Goal: Task Accomplishment & Management: Complete application form

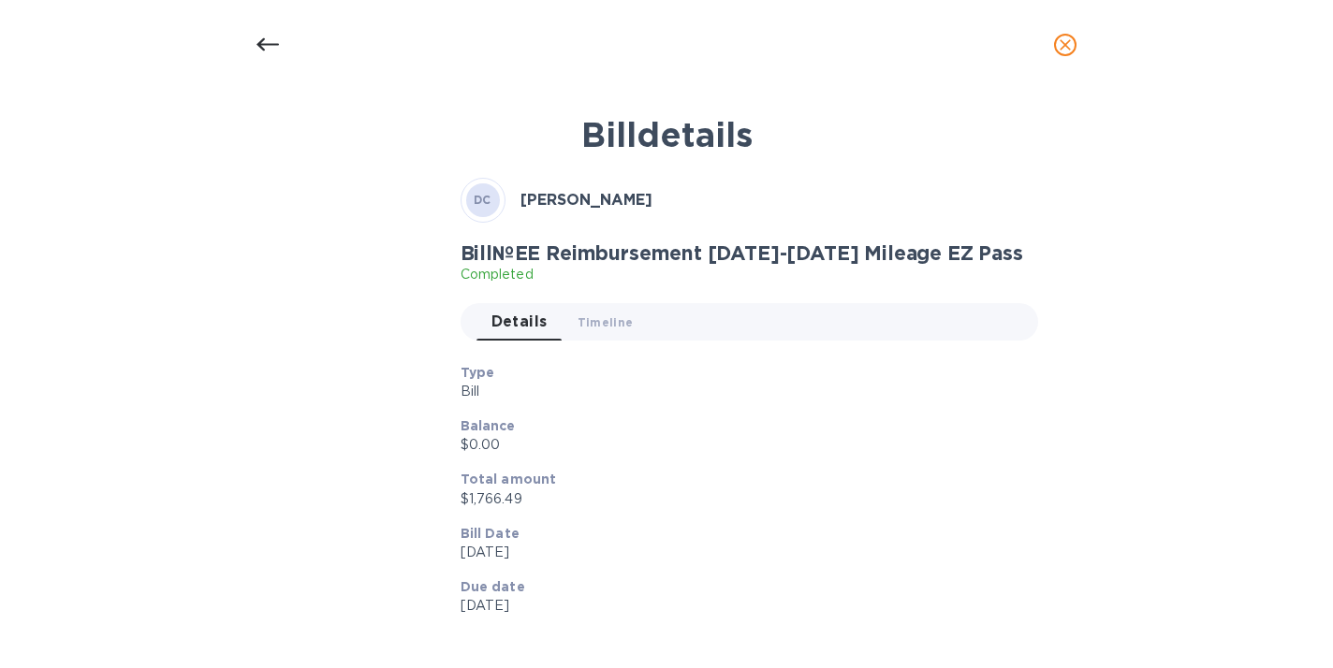
click at [271, 35] on icon at bounding box center [267, 45] width 22 height 22
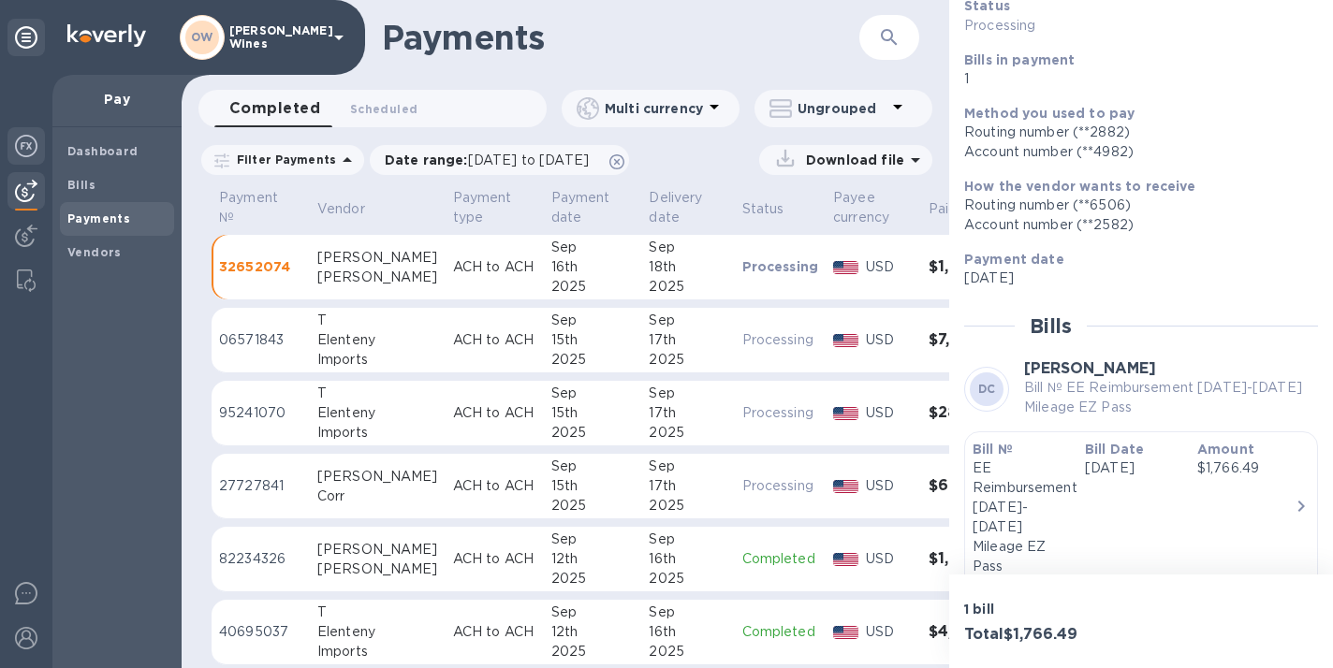
click at [26, 147] on img at bounding box center [26, 146] width 22 height 22
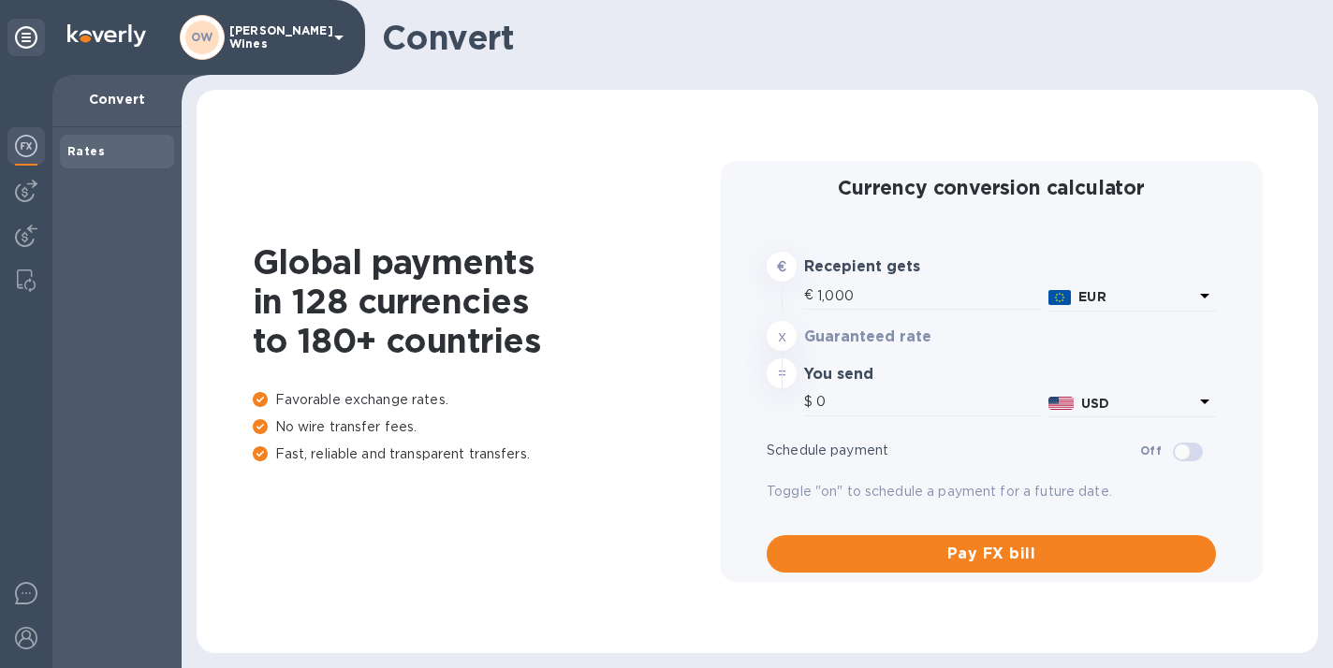
type input "1,189.2"
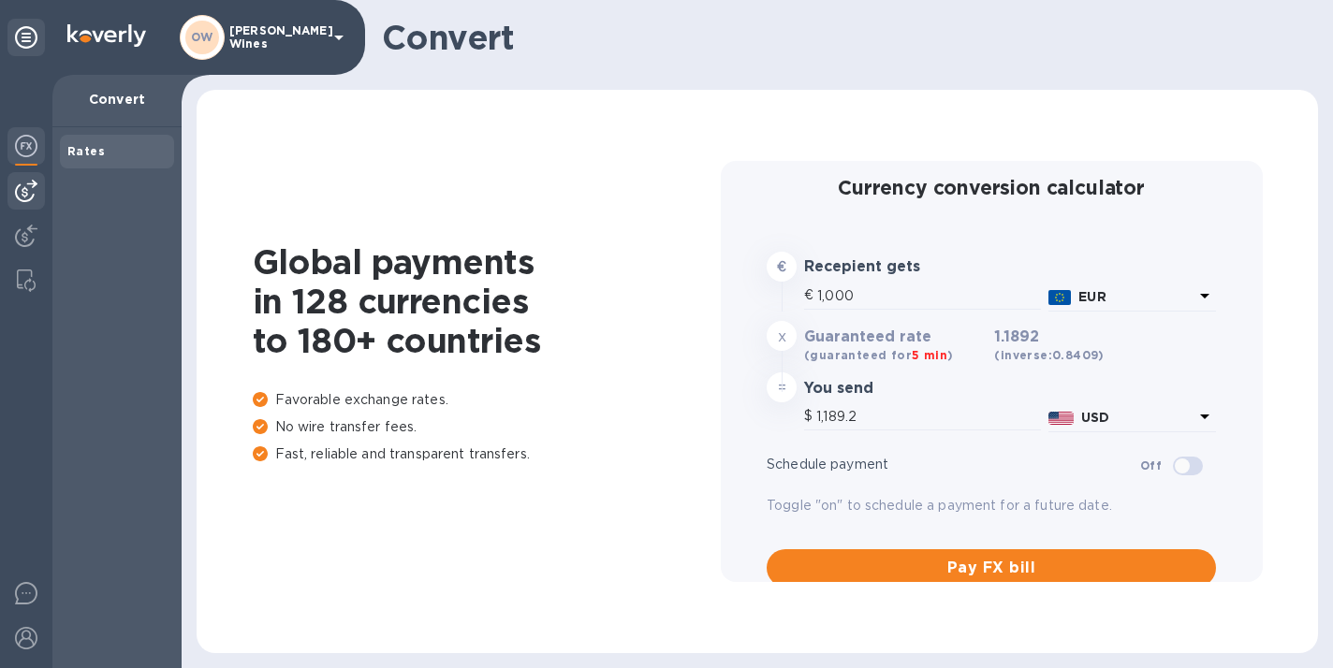
click at [28, 191] on img at bounding box center [26, 191] width 22 height 22
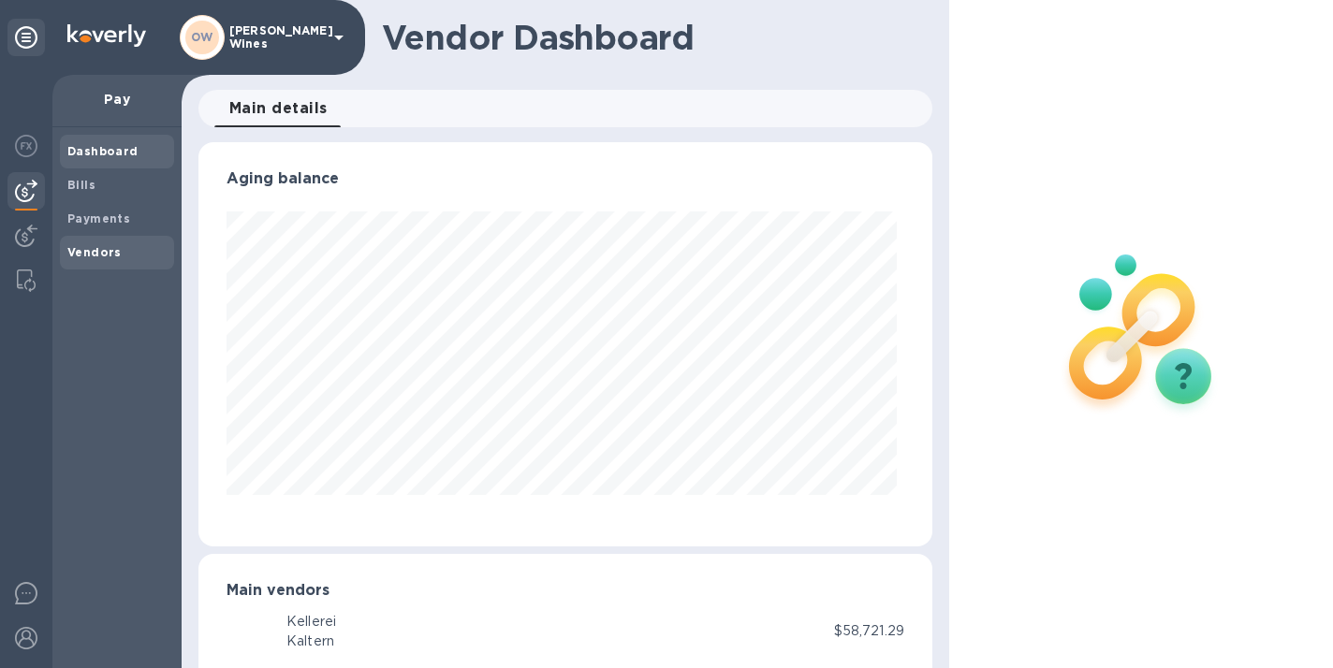
scroll to position [404, 726]
click at [107, 256] on b "Vendors" at bounding box center [94, 252] width 54 height 14
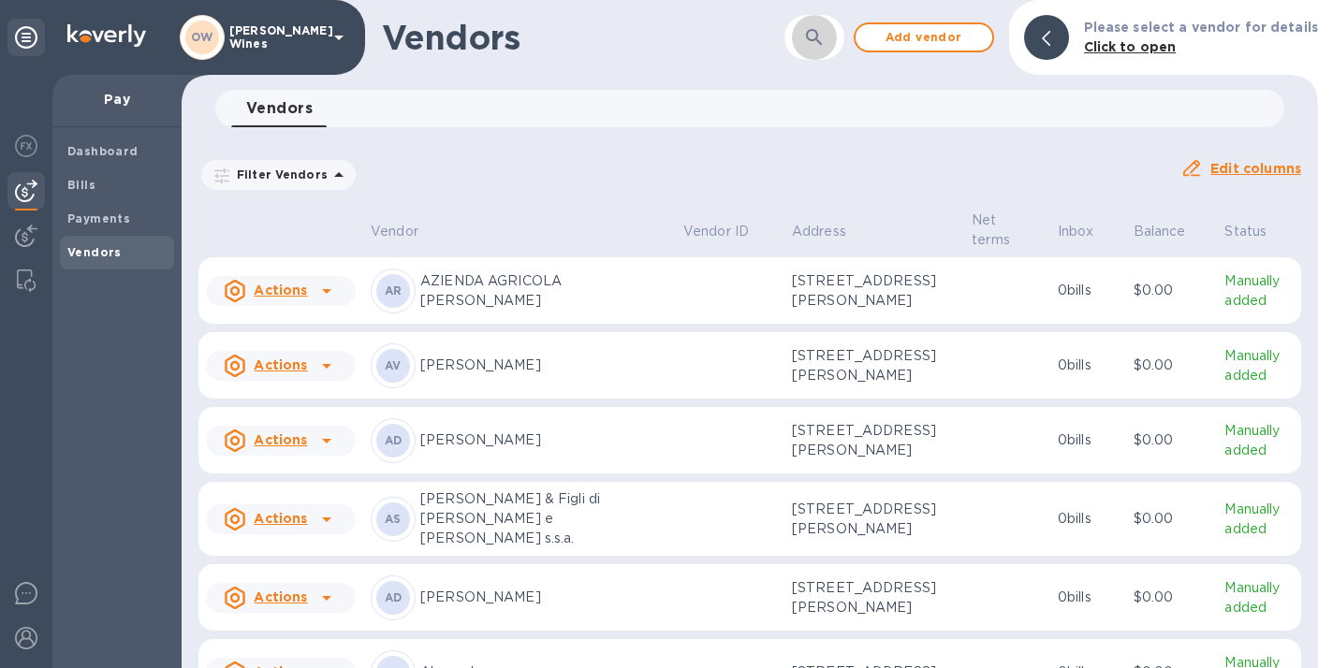
click at [837, 33] on button "button" at bounding box center [814, 37] width 45 height 45
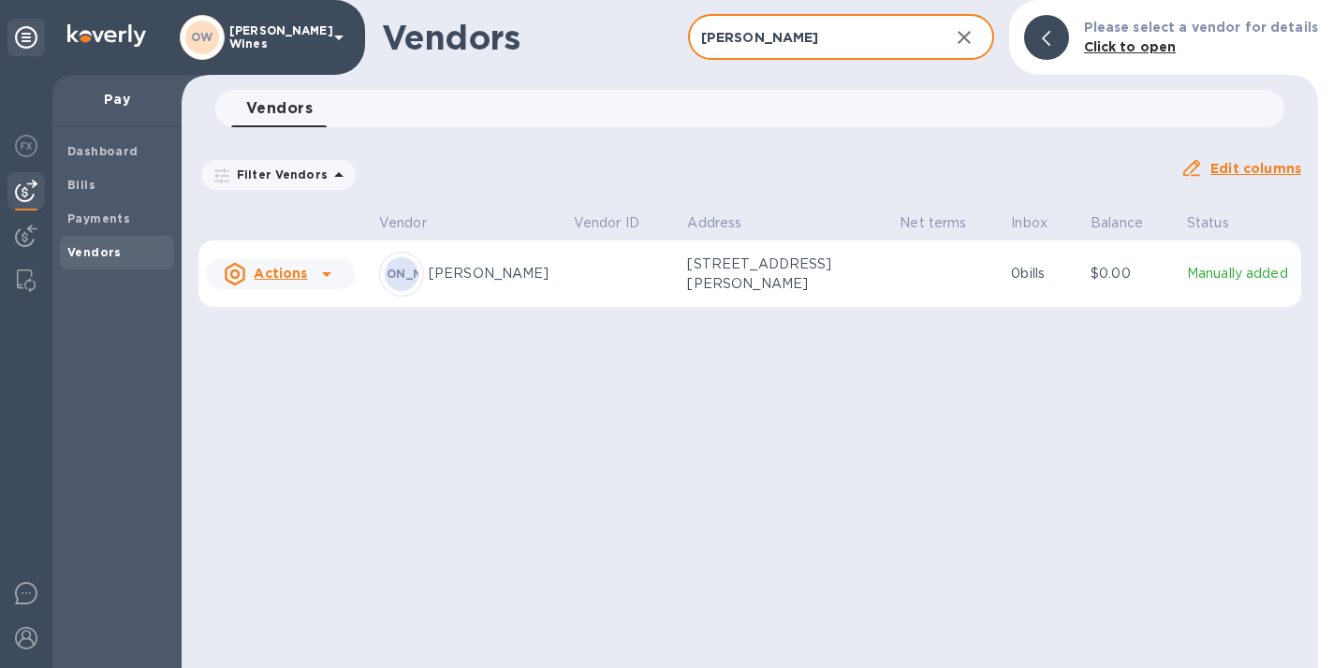
type input "[PERSON_NAME]"
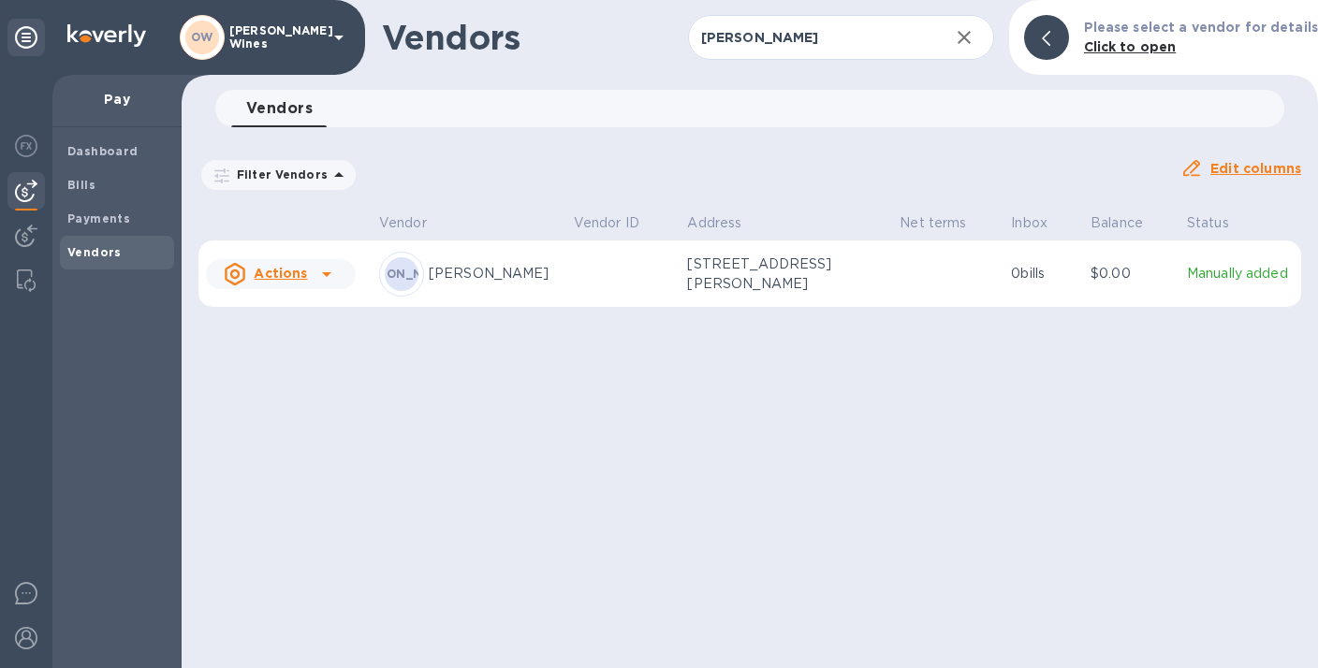
click at [323, 267] on icon at bounding box center [326, 274] width 22 height 22
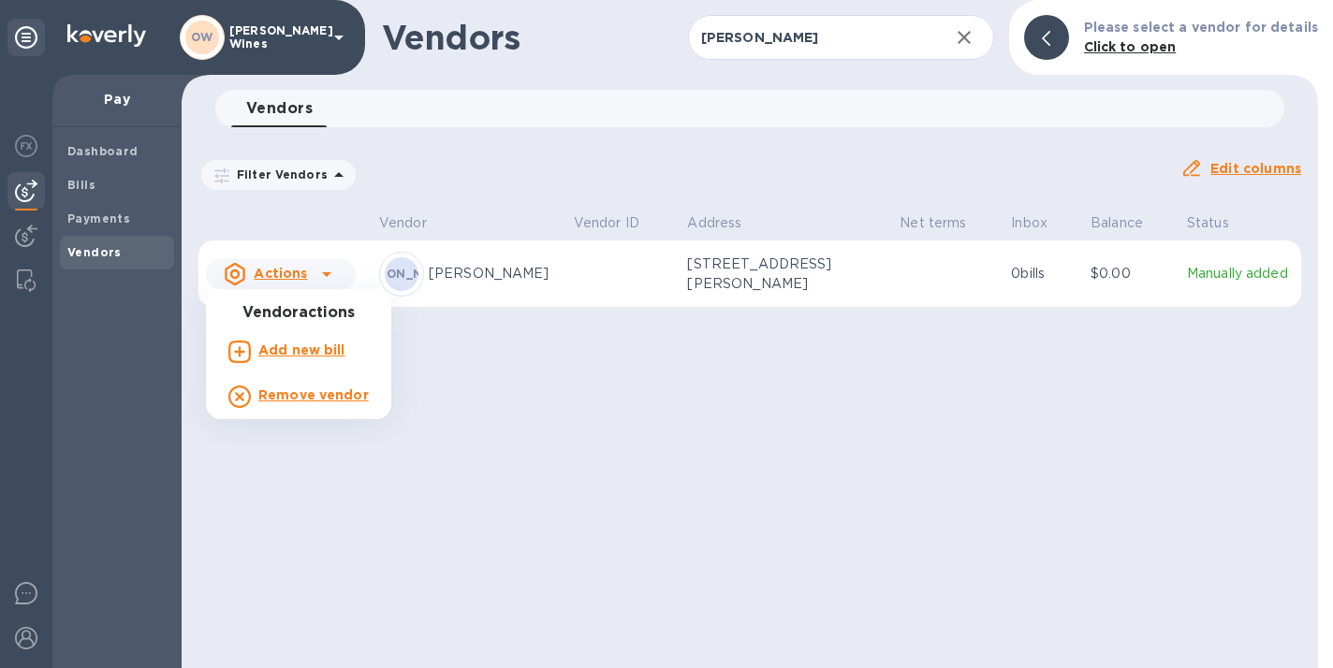
click at [307, 355] on b "Add new bill" at bounding box center [301, 350] width 87 height 15
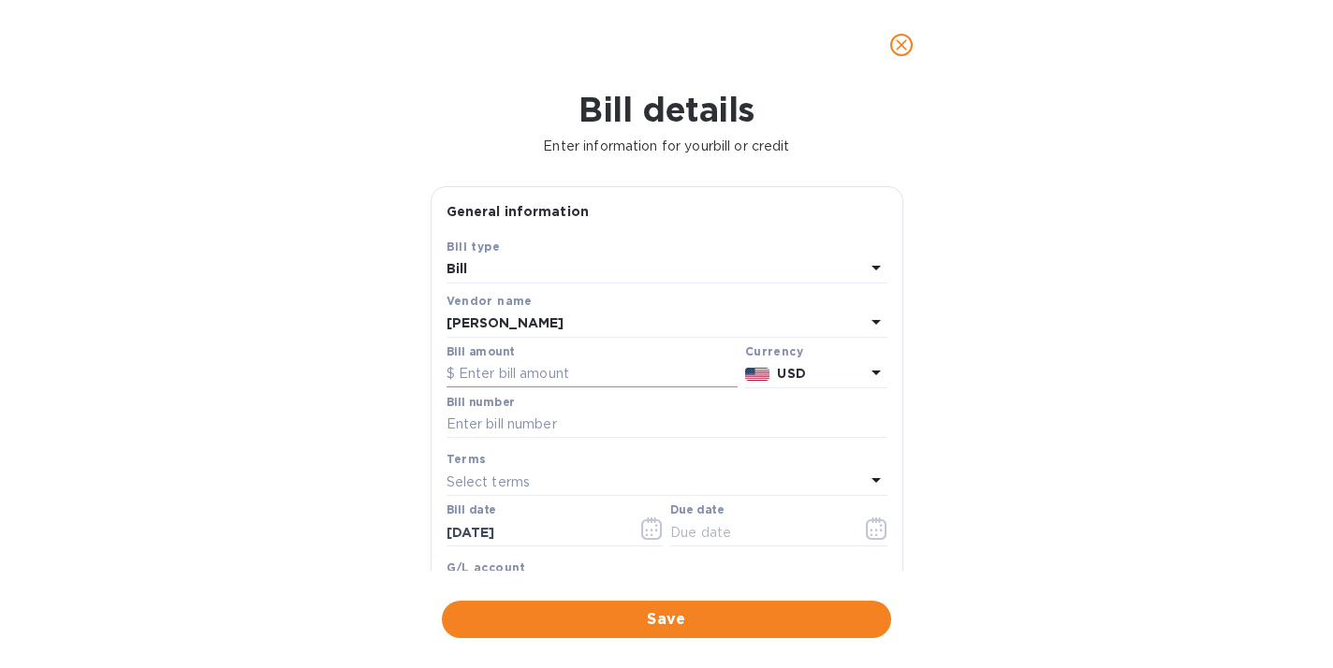
click at [471, 367] on input "text" at bounding box center [591, 374] width 291 height 28
type input "19.41"
click at [503, 429] on input "text" at bounding box center [666, 425] width 441 height 28
type input "EE Reimbursement: [DATE] Waymo"
click at [650, 530] on icon "button" at bounding box center [652, 529] width 22 height 22
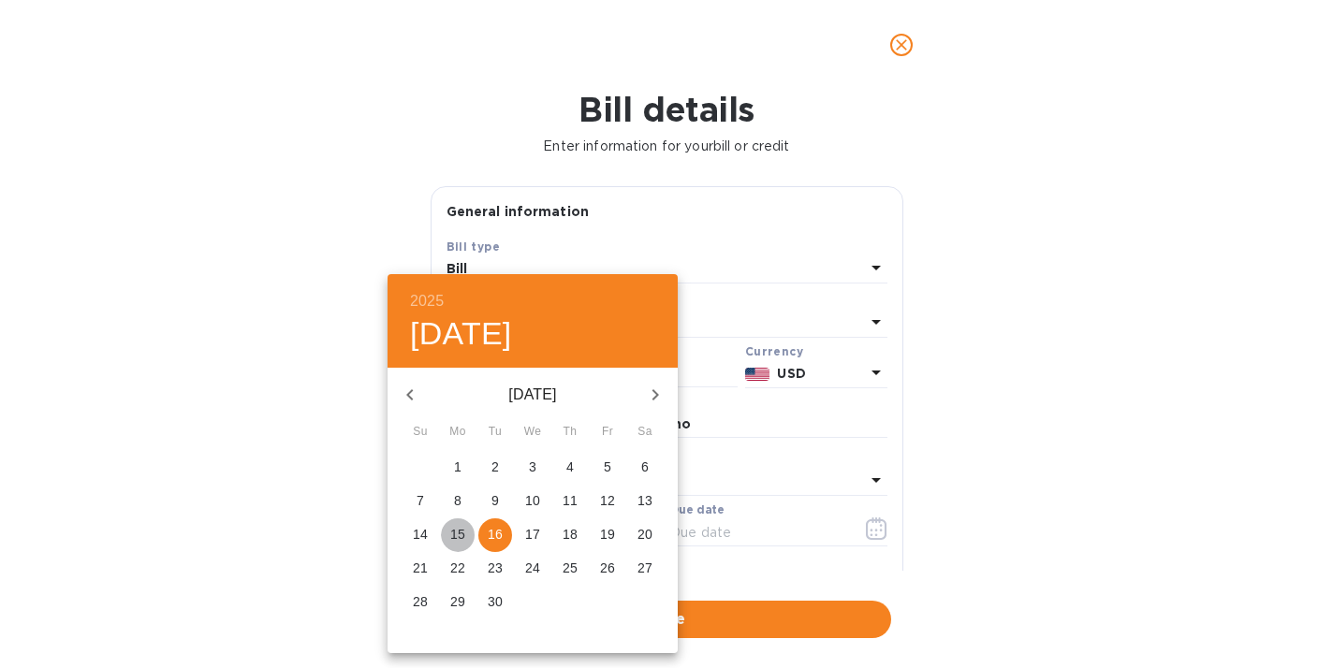
click at [460, 534] on p "15" at bounding box center [457, 534] width 15 height 19
type input "[DATE]"
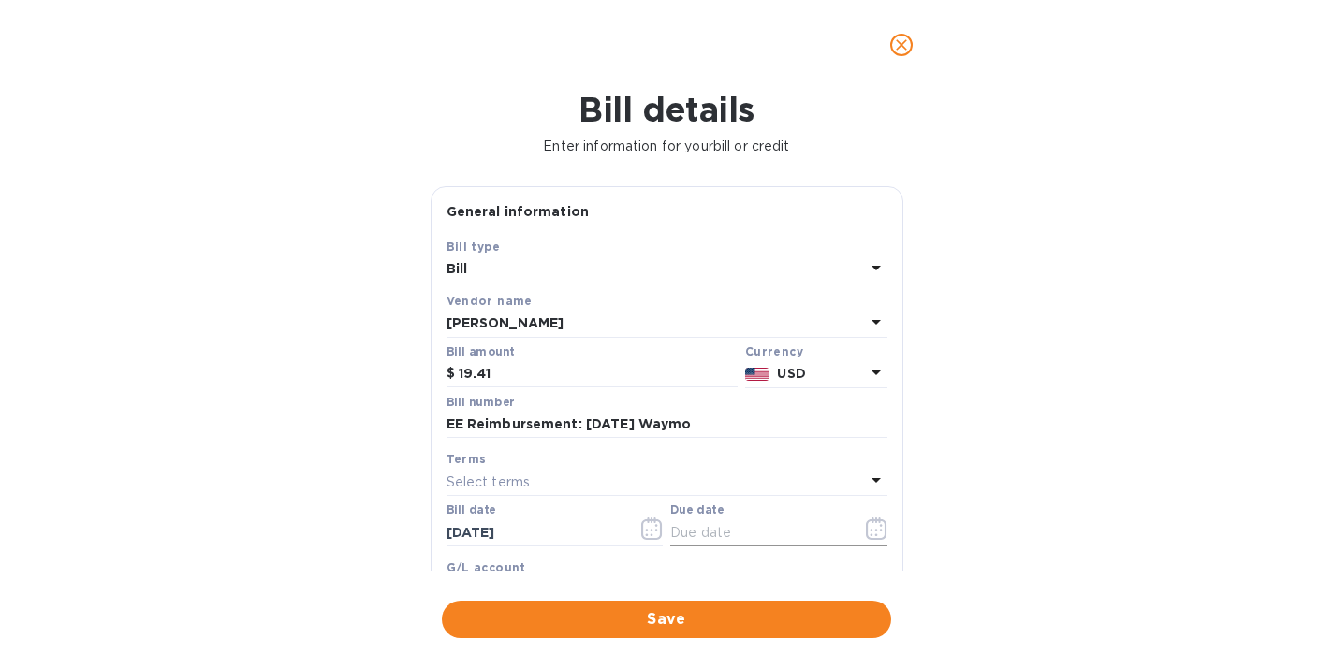
click at [869, 527] on icon "button" at bounding box center [877, 529] width 22 height 22
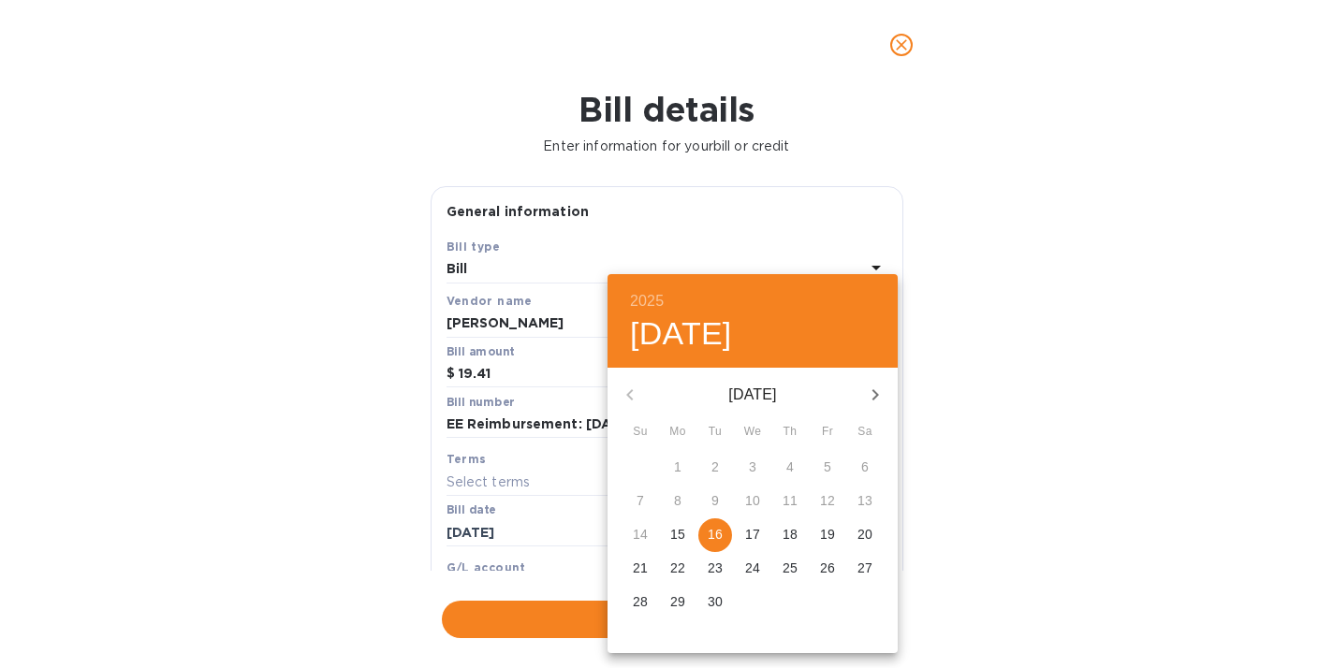
click at [721, 529] on p "16" at bounding box center [715, 534] width 15 height 19
type input "[DATE]"
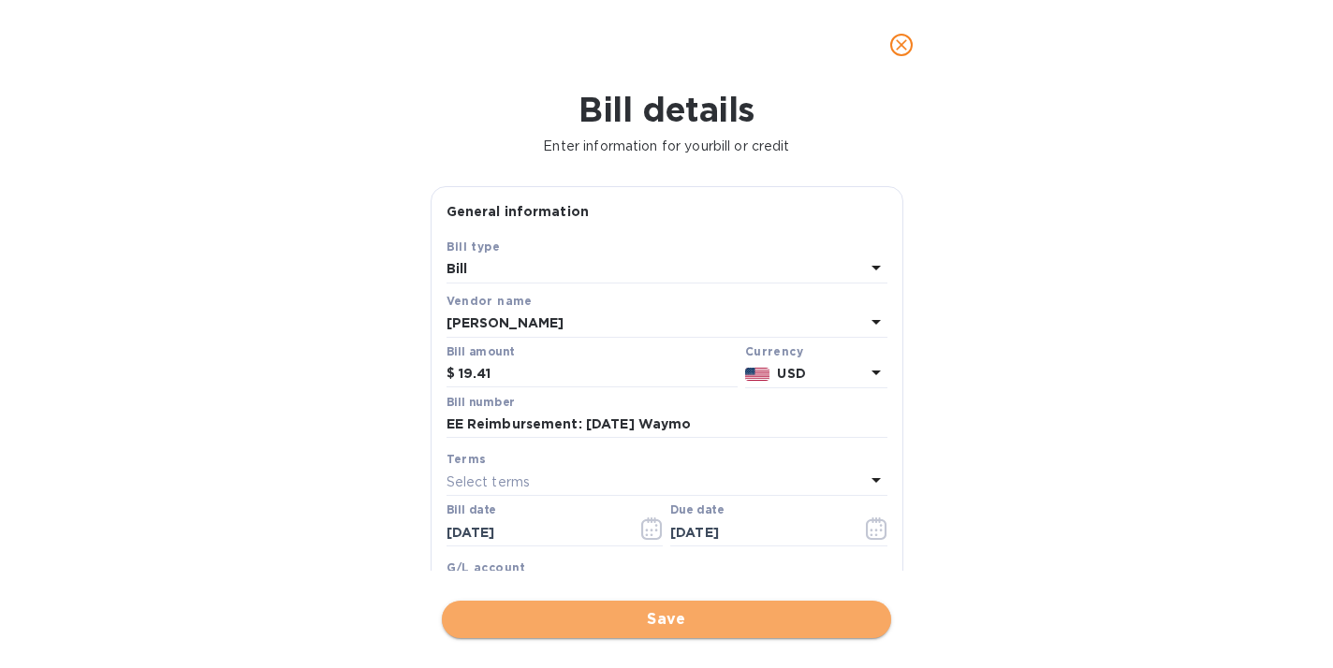
click at [714, 629] on span "Save" at bounding box center [666, 619] width 419 height 22
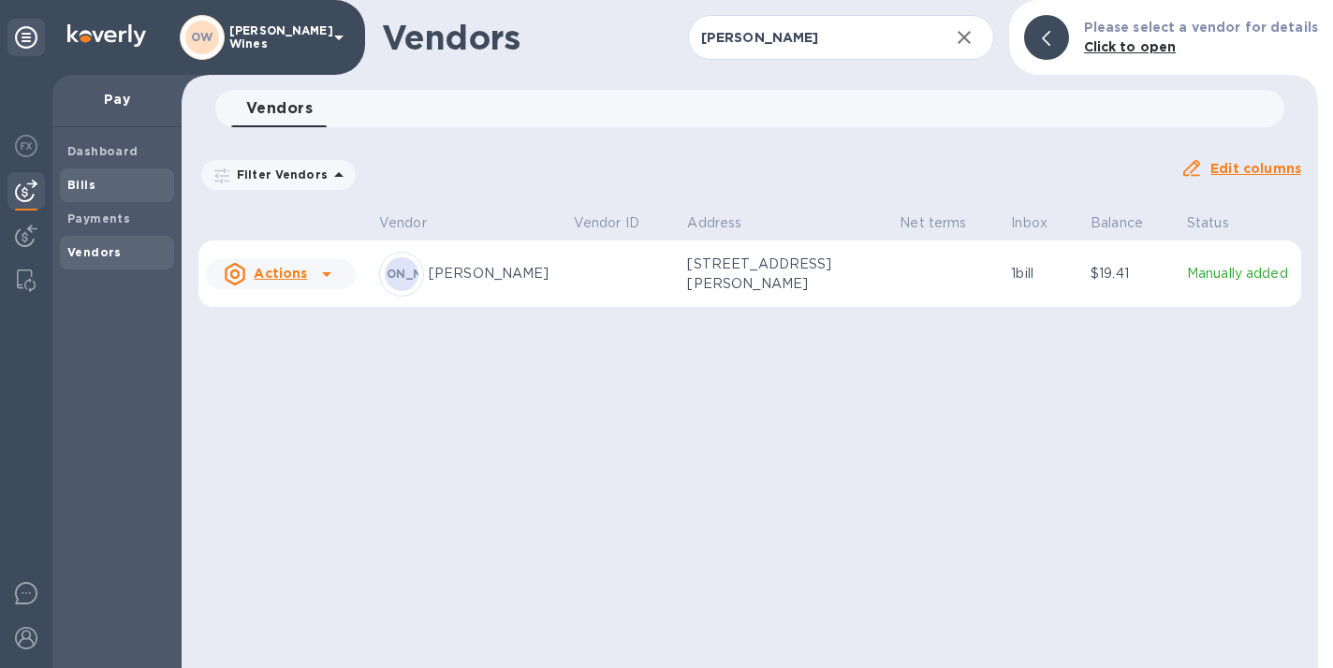
click at [99, 182] on span "Bills" at bounding box center [116, 185] width 99 height 19
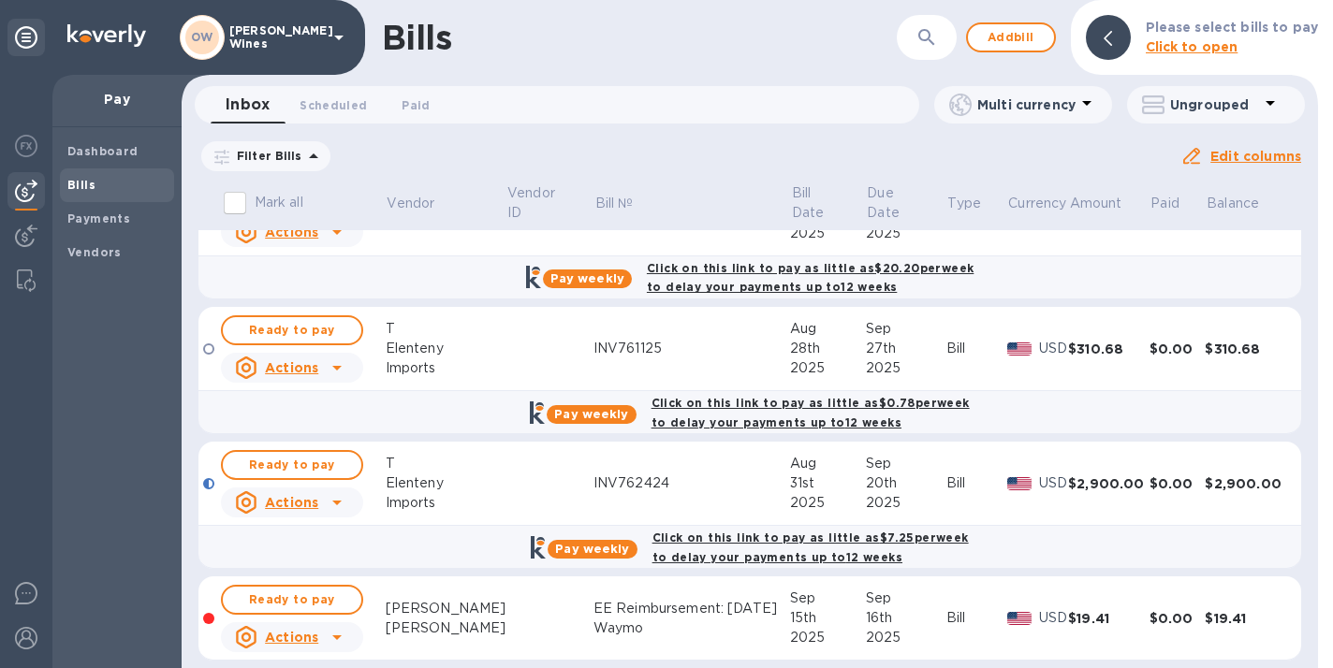
scroll to position [210, 0]
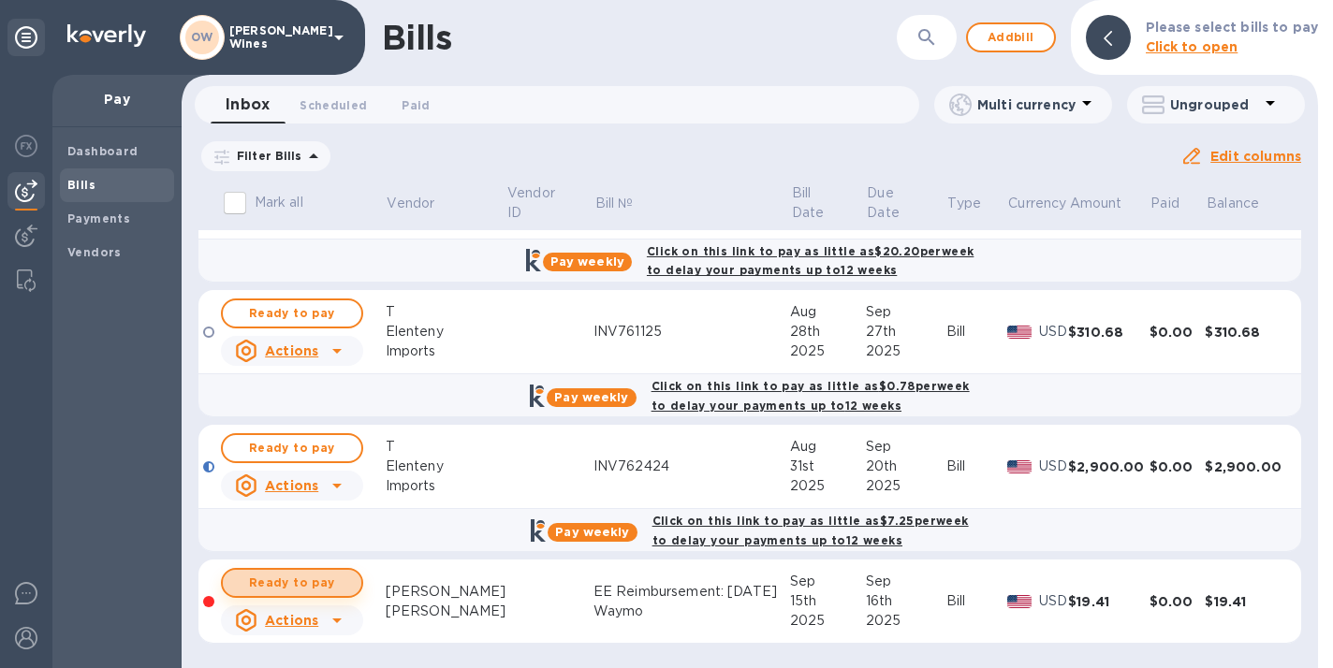
click at [290, 583] on span "Ready to pay" at bounding box center [292, 583] width 109 height 22
click at [299, 582] on span "Ready to pay" at bounding box center [292, 583] width 109 height 22
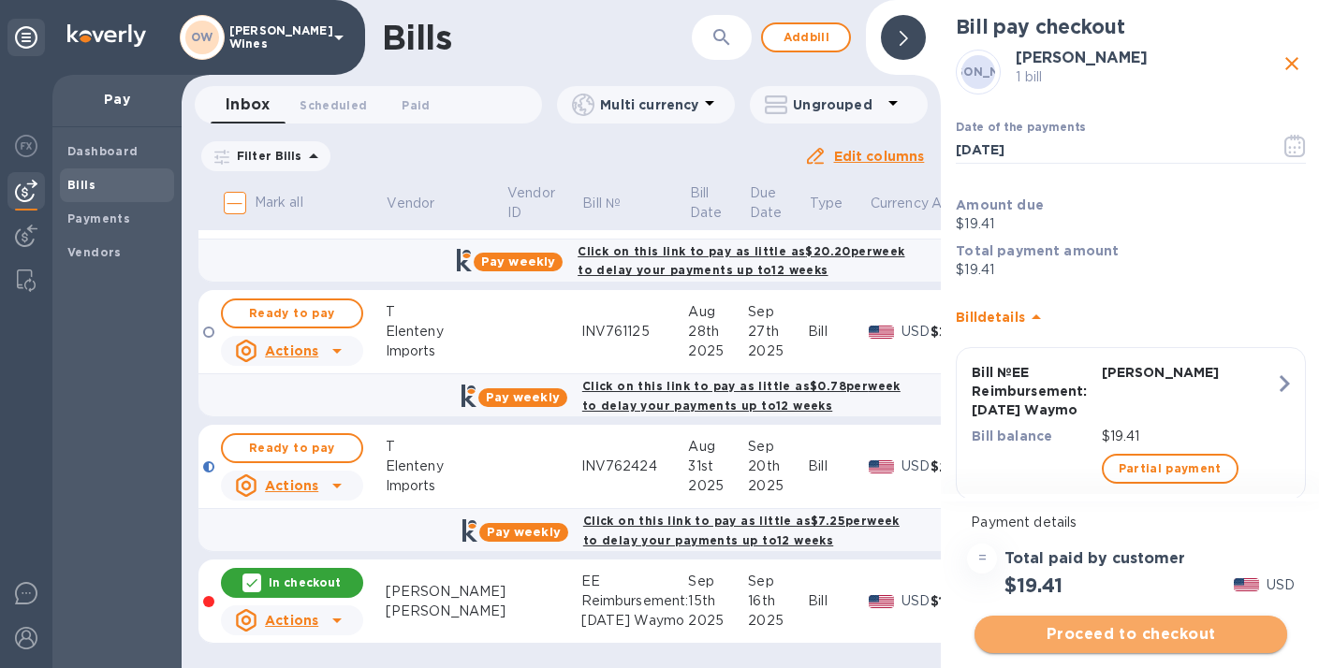
click at [1127, 638] on span "Proceed to checkout" at bounding box center [1130, 634] width 283 height 22
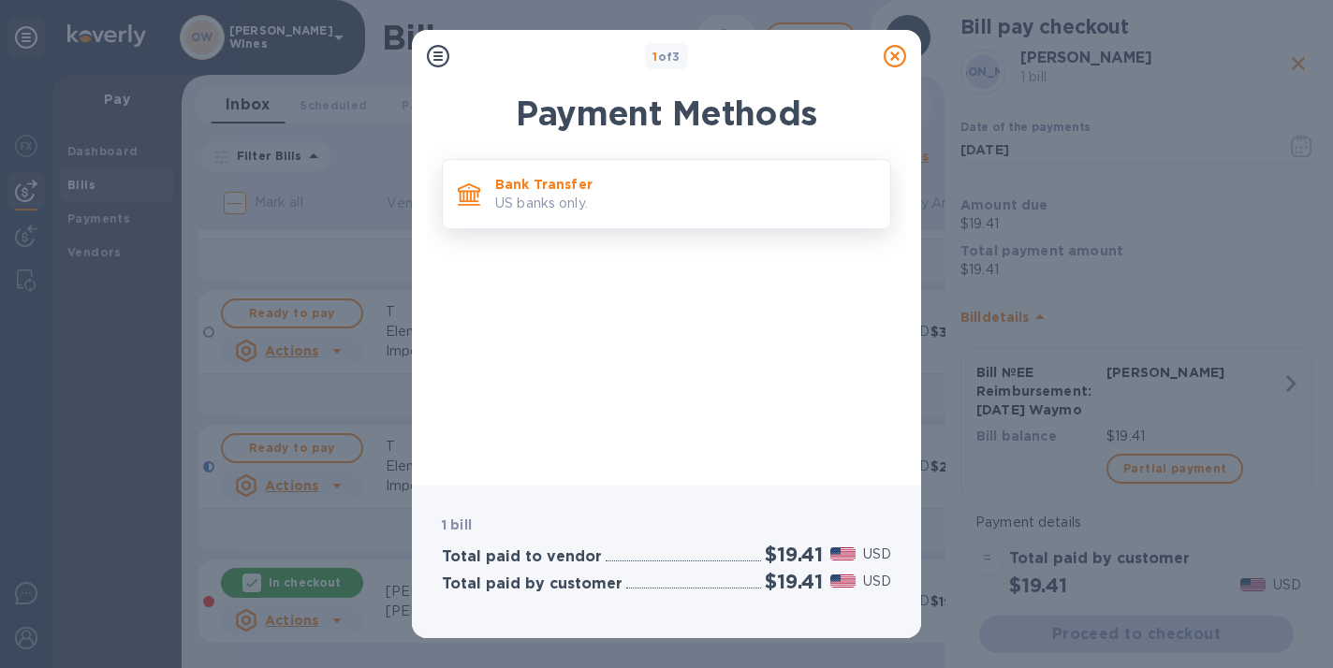
click at [556, 197] on p "US banks only." at bounding box center [685, 204] width 380 height 20
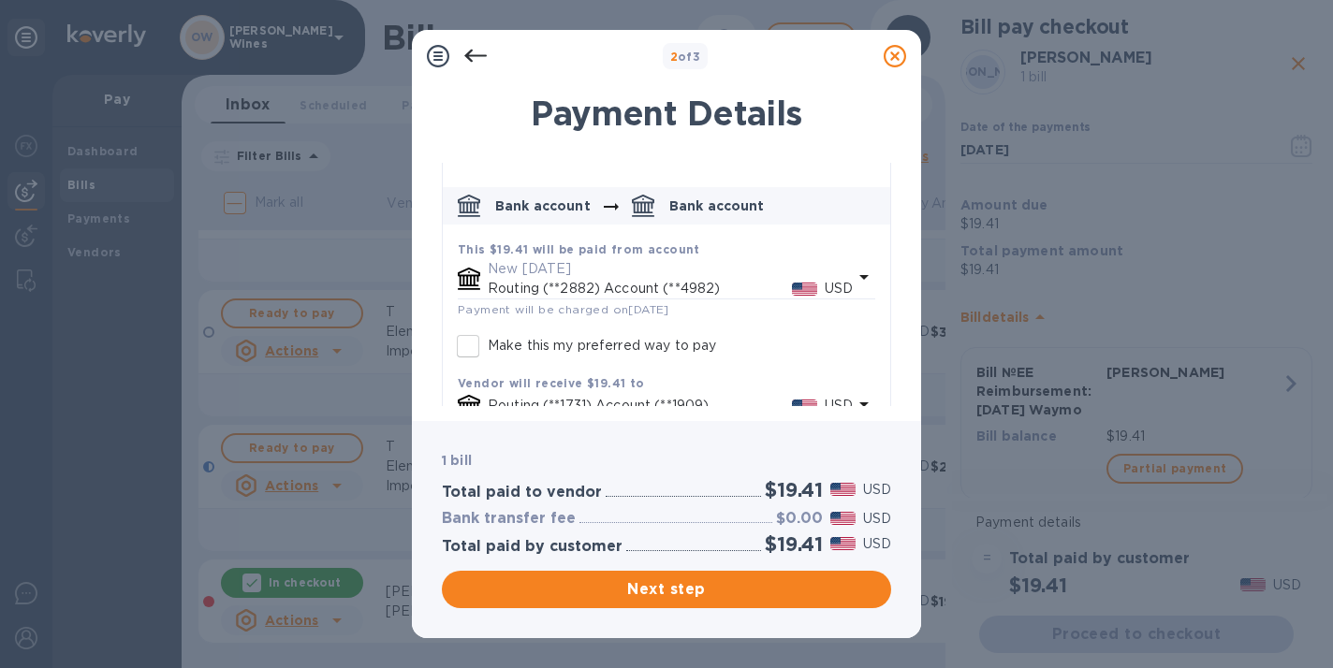
scroll to position [118, 0]
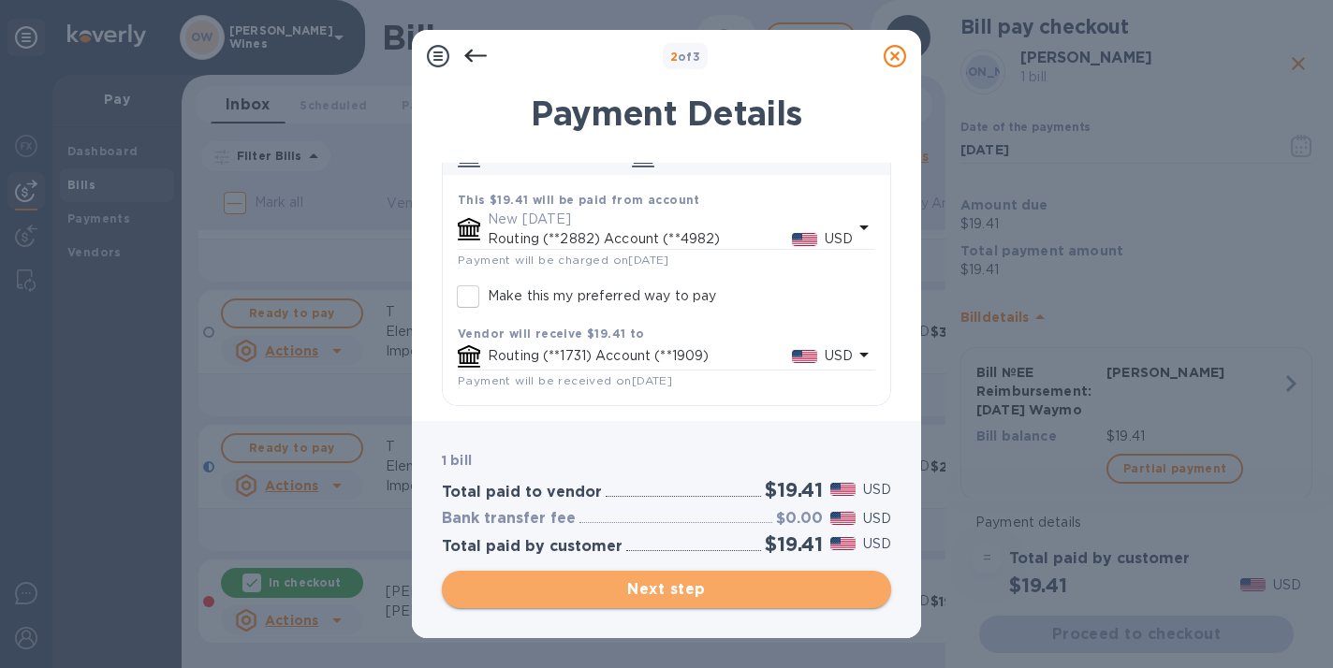
click at [708, 591] on span "Next step" at bounding box center [666, 589] width 419 height 22
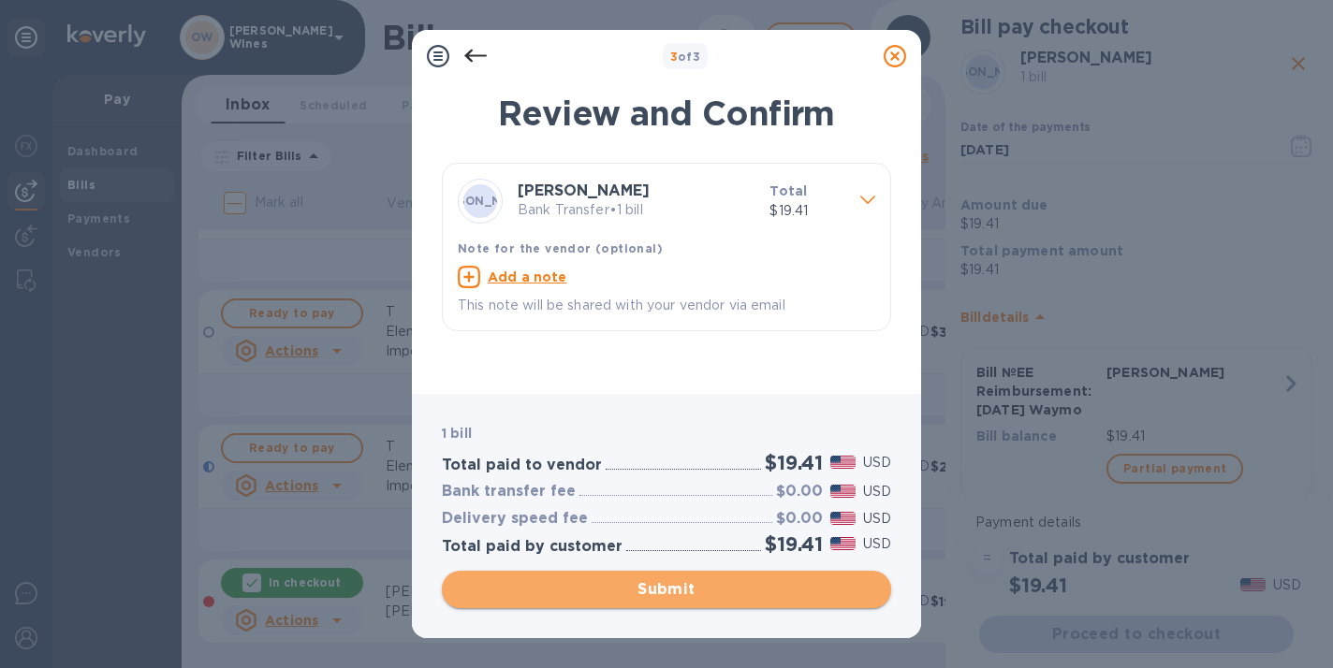
click at [706, 593] on span "Submit" at bounding box center [666, 589] width 419 height 22
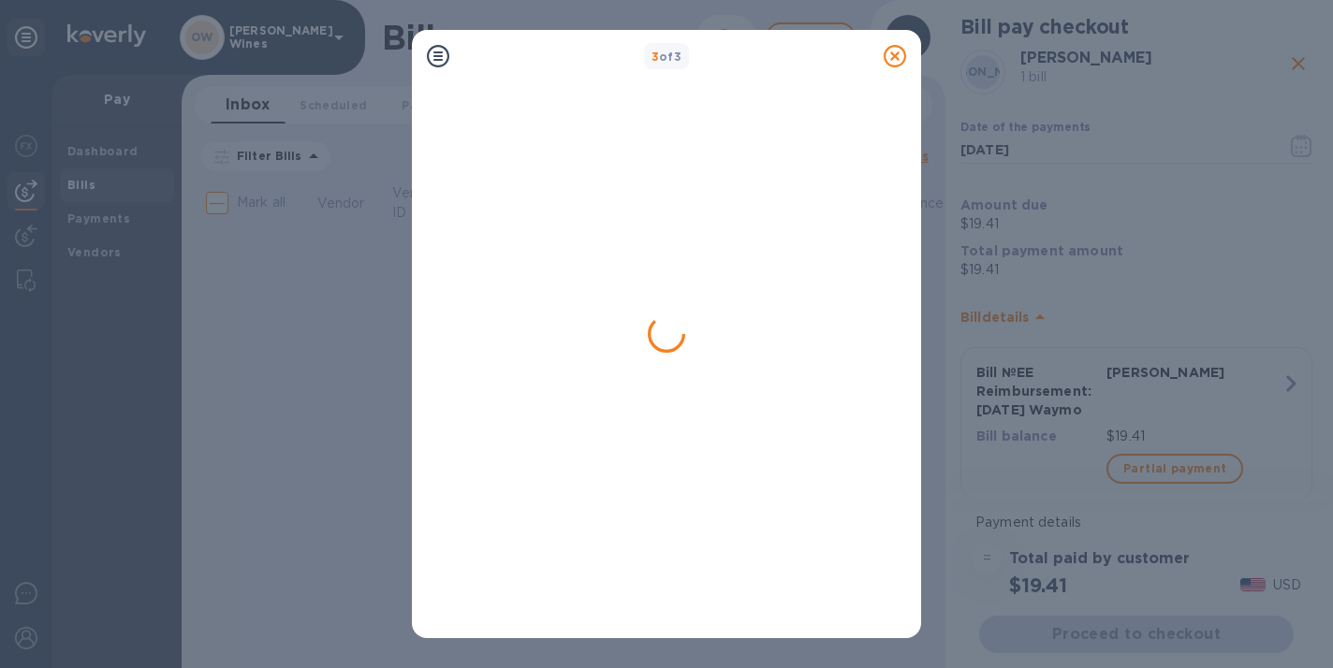
scroll to position [0, 0]
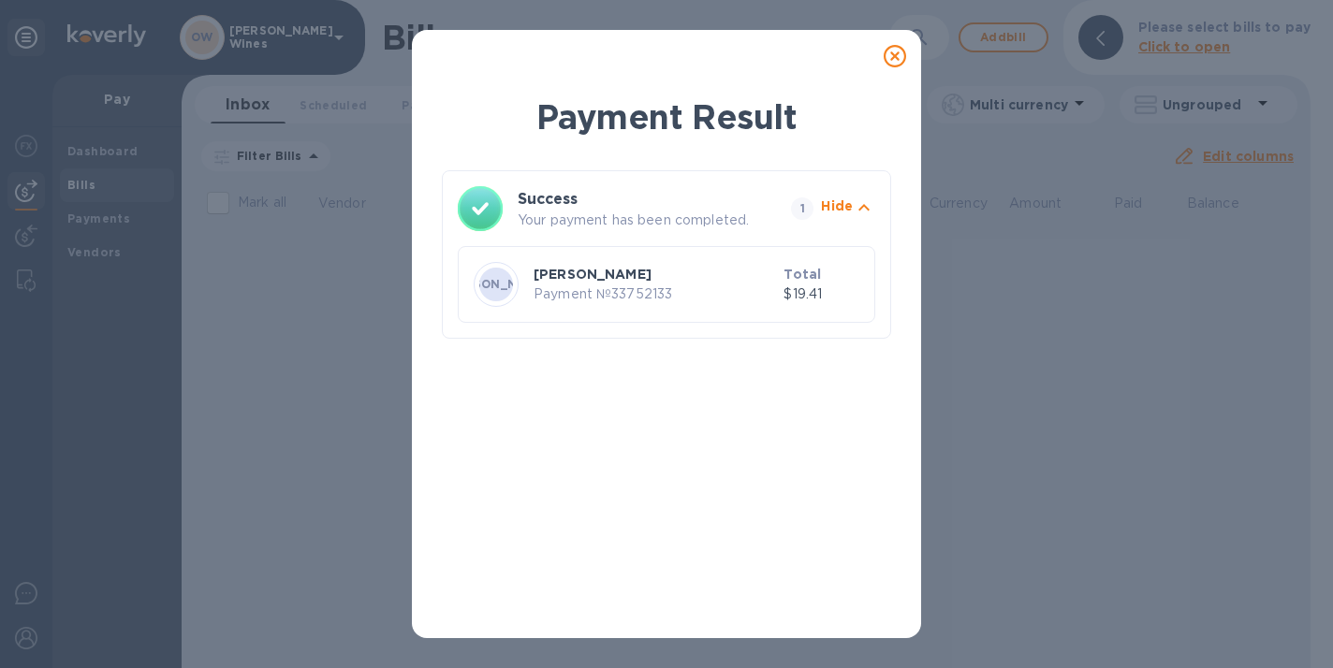
click at [897, 57] on icon at bounding box center [894, 56] width 22 height 22
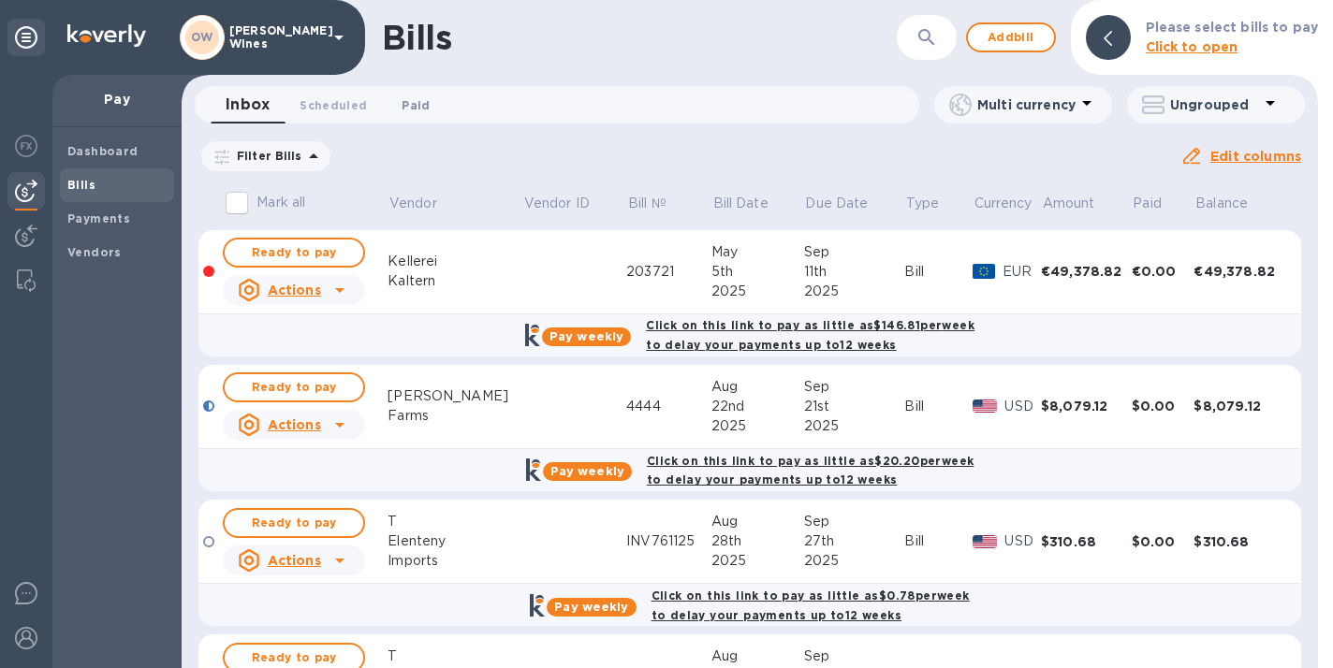
click at [415, 104] on span "Paid 0" at bounding box center [416, 105] width 28 height 20
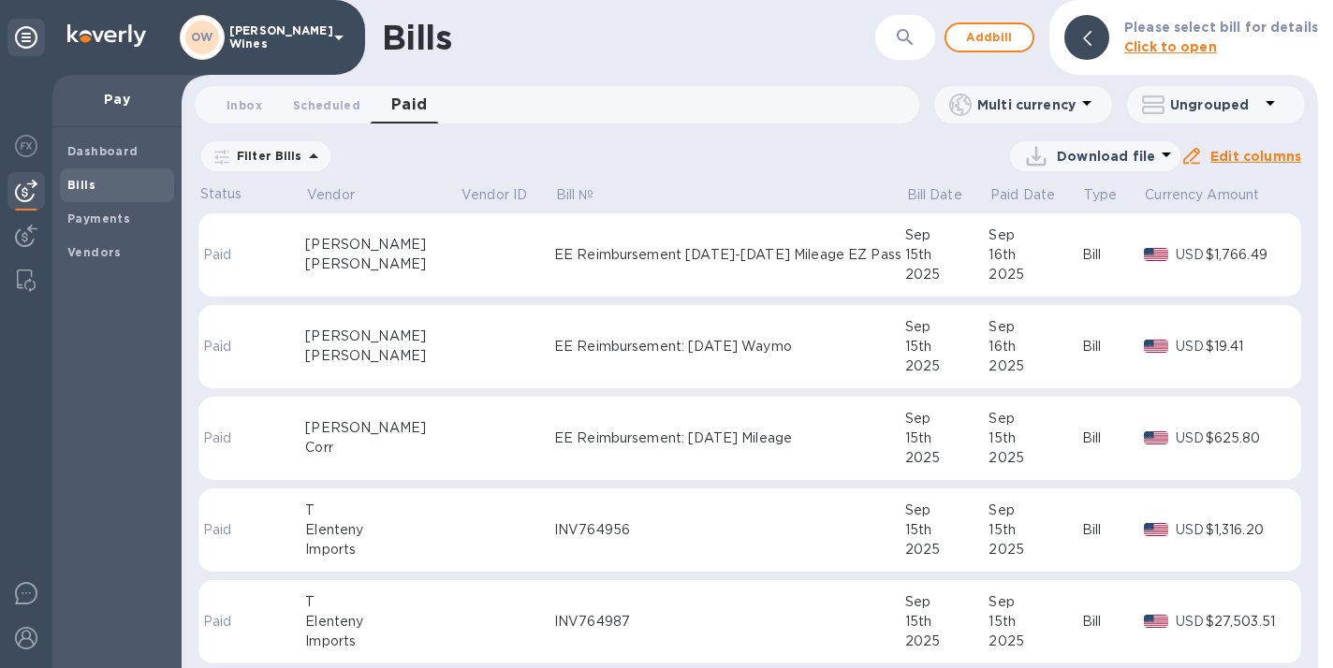
click at [350, 346] on div "[PERSON_NAME]" at bounding box center [382, 356] width 154 height 20
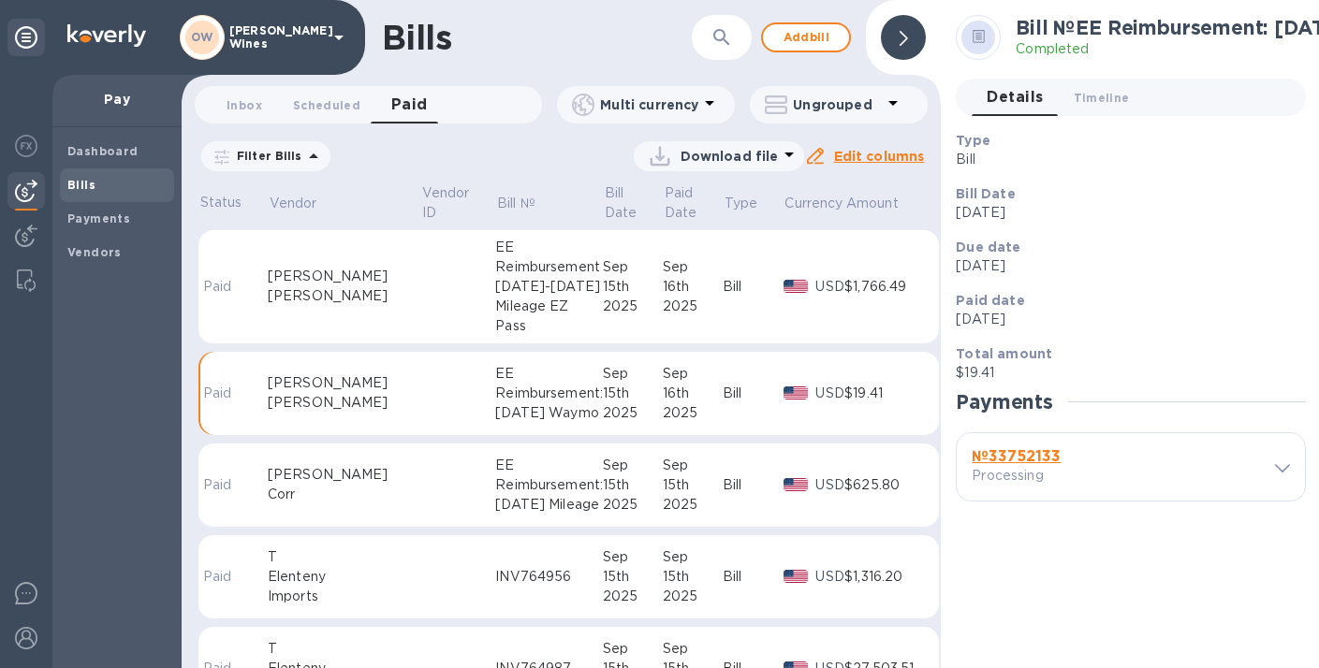
click at [1043, 458] on b "№ 33752133" at bounding box center [1015, 456] width 89 height 18
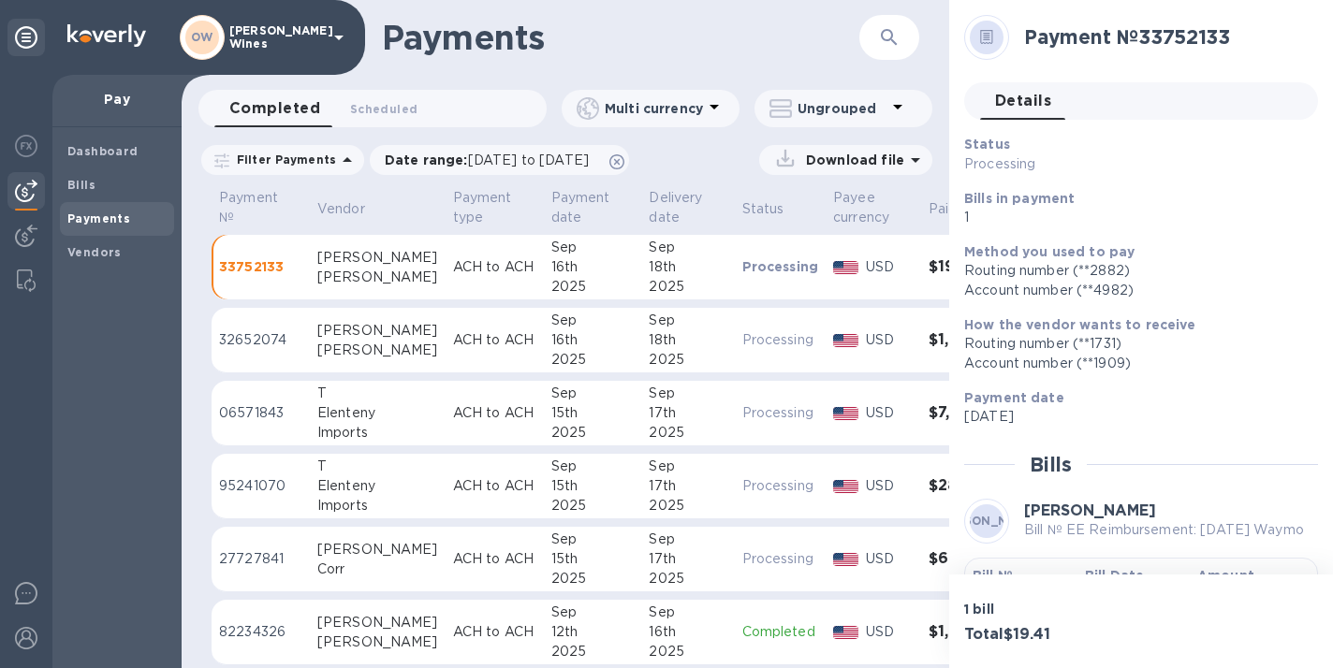
click at [1000, 570] on b "Bill №" at bounding box center [992, 575] width 40 height 15
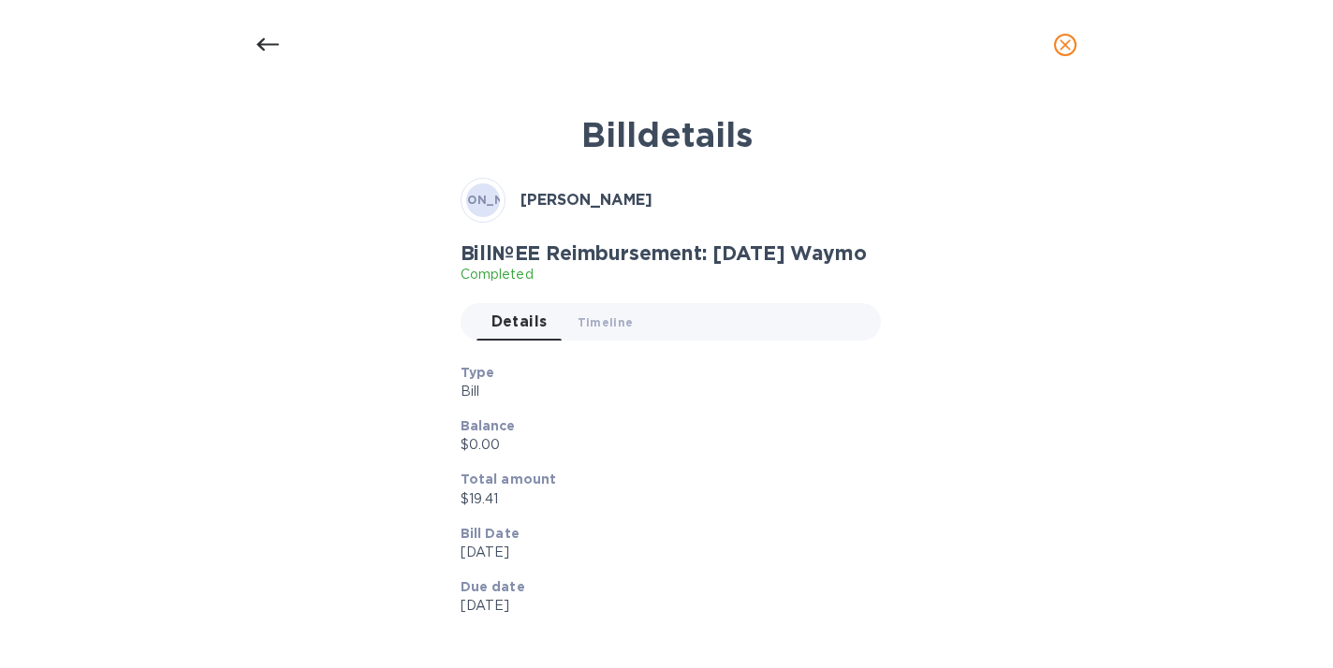
click at [258, 42] on icon at bounding box center [267, 44] width 22 height 13
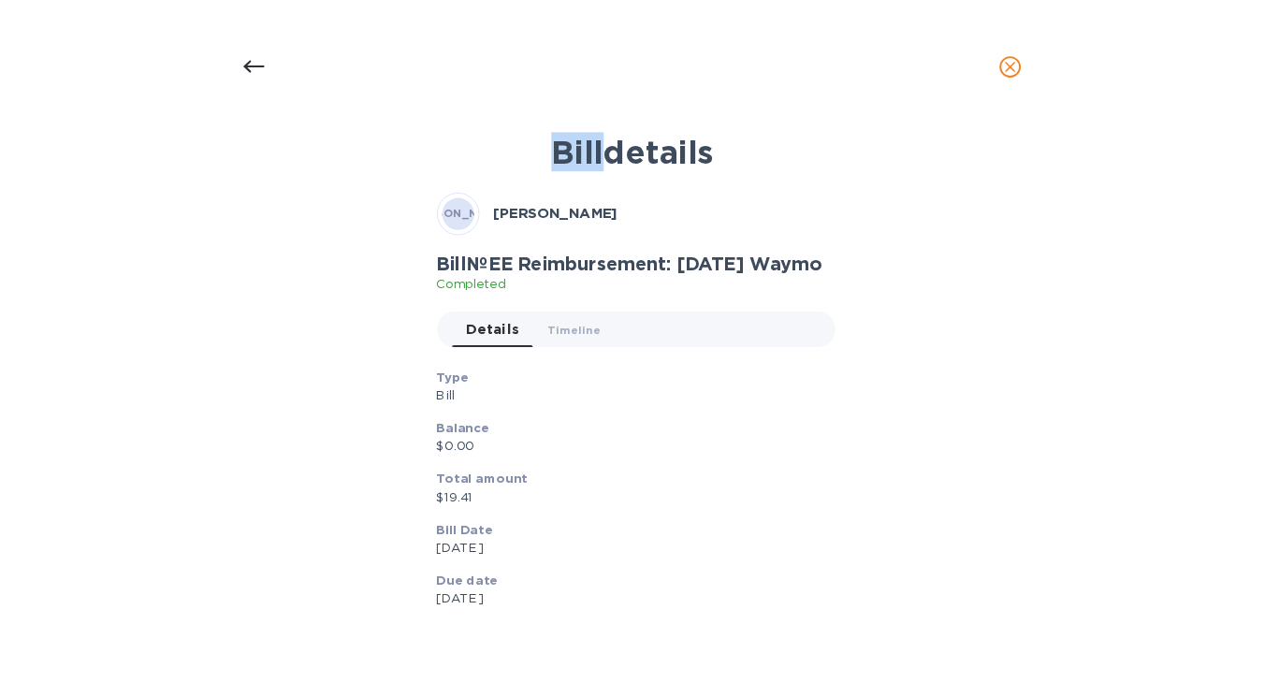
scroll to position [107, 0]
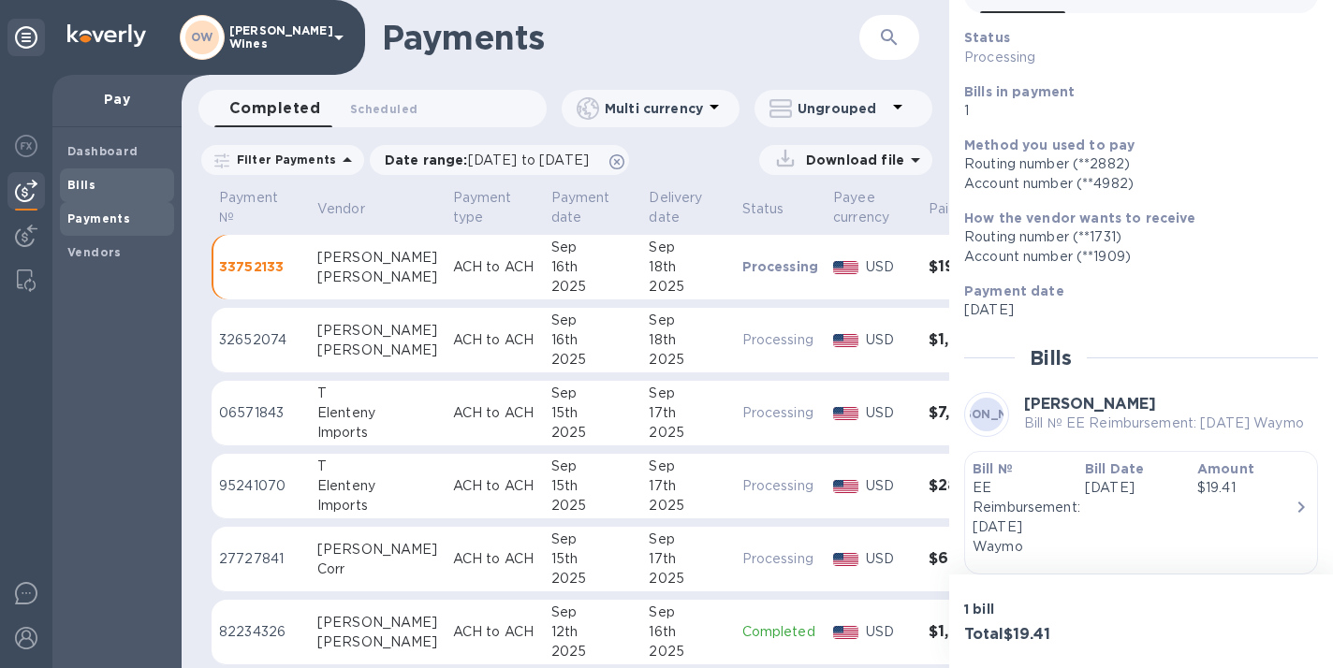
click at [93, 169] on div "Bills" at bounding box center [117, 185] width 114 height 34
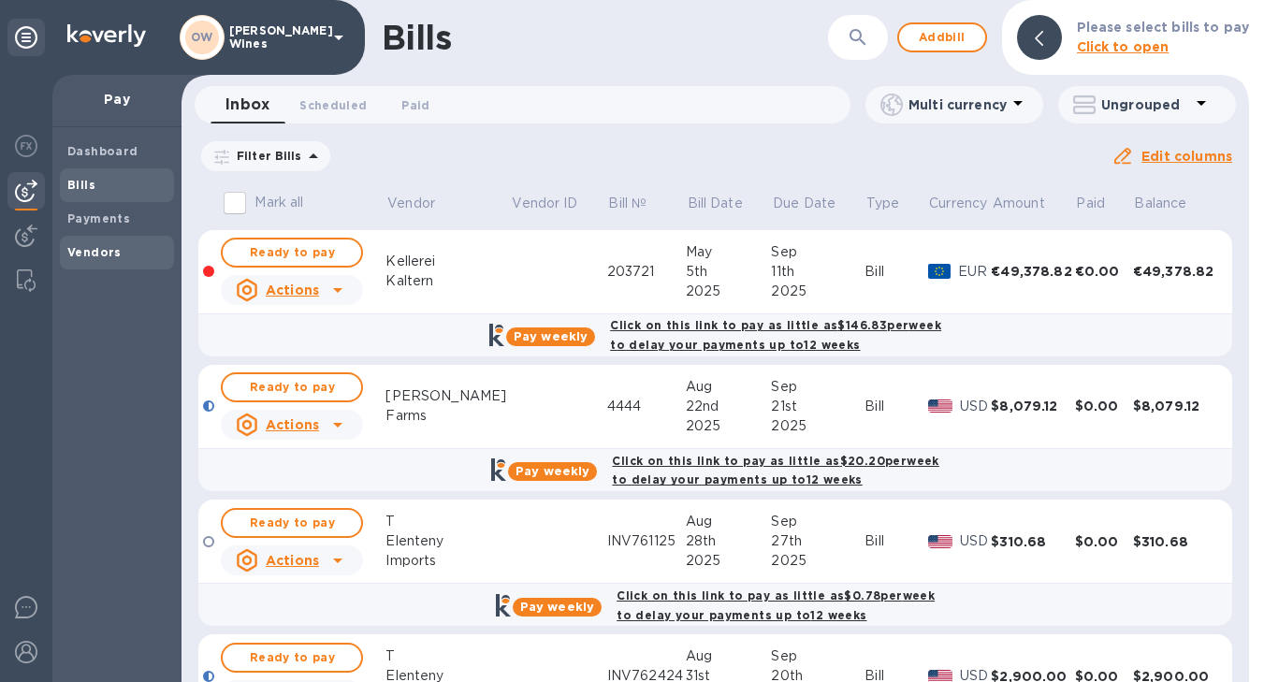
click at [105, 262] on div "Vendors" at bounding box center [117, 253] width 114 height 34
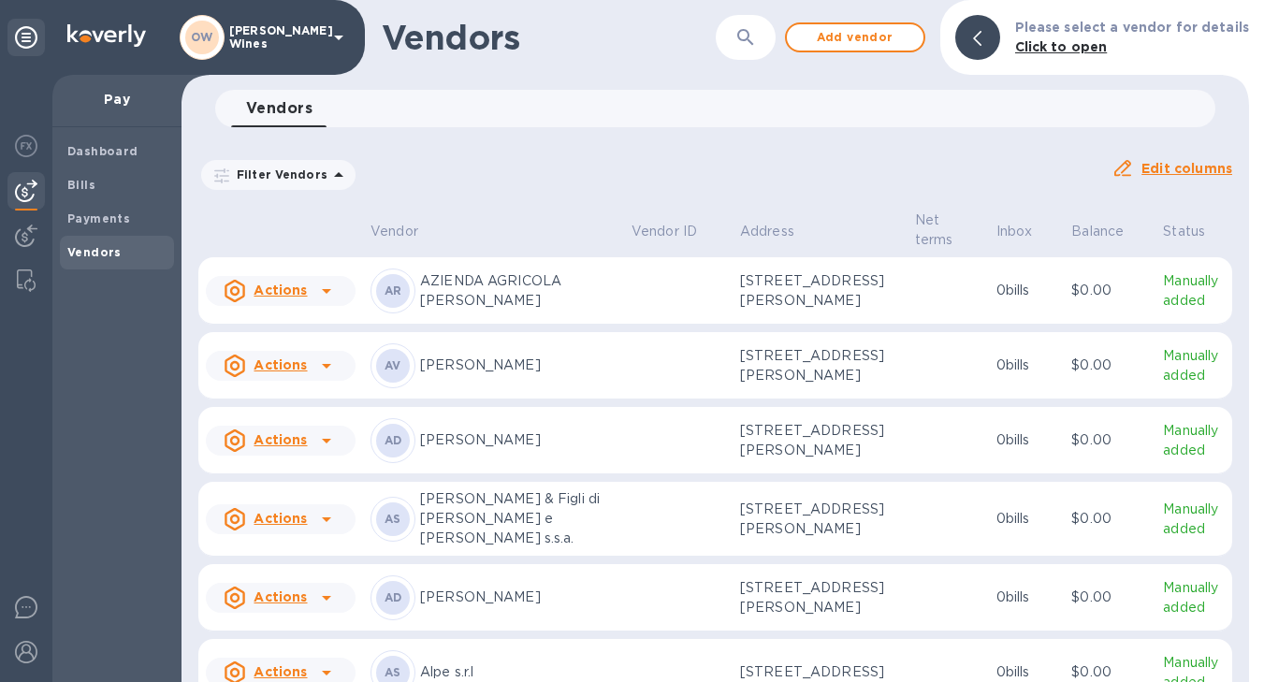
click at [768, 32] on button "button" at bounding box center [745, 37] width 45 height 45
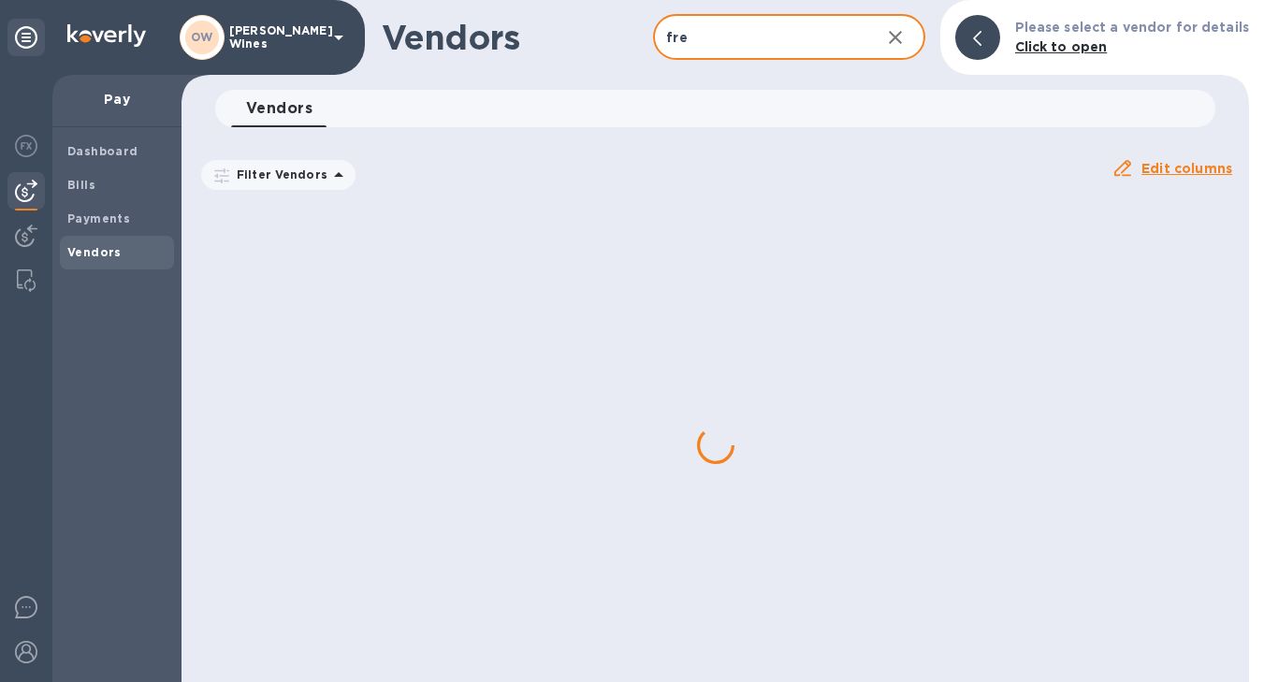
type input "[PERSON_NAME]"
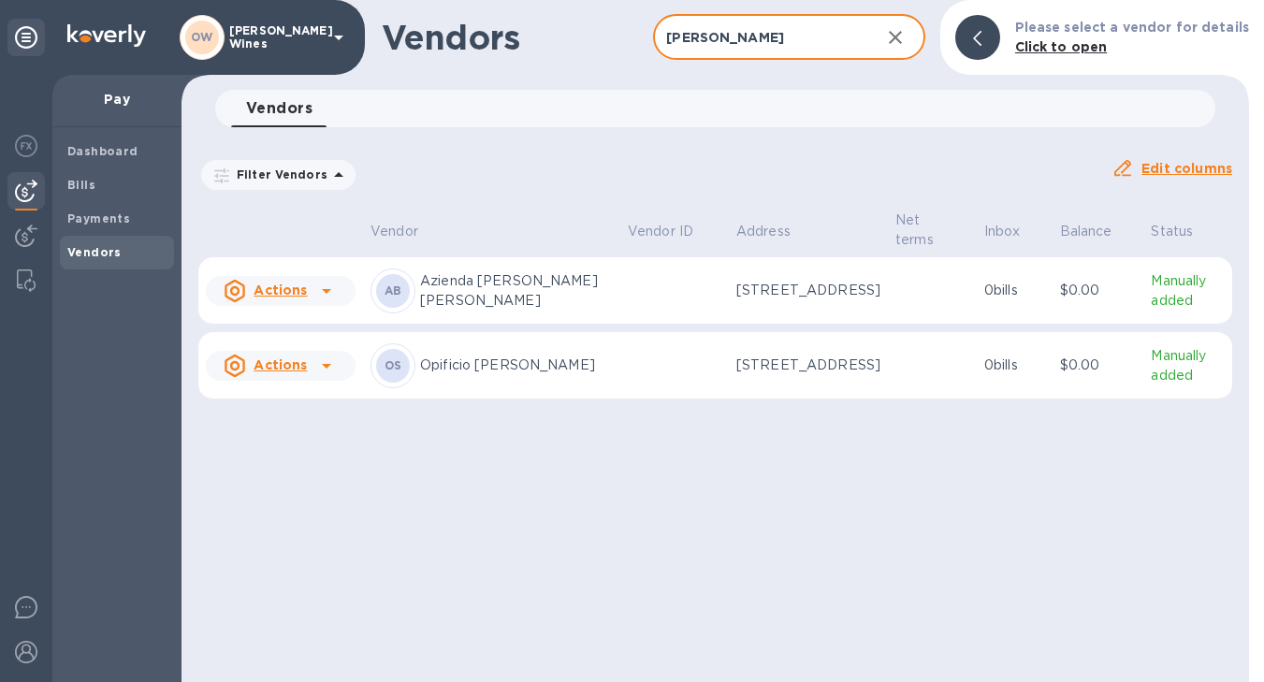
click at [321, 377] on icon at bounding box center [326, 366] width 22 height 22
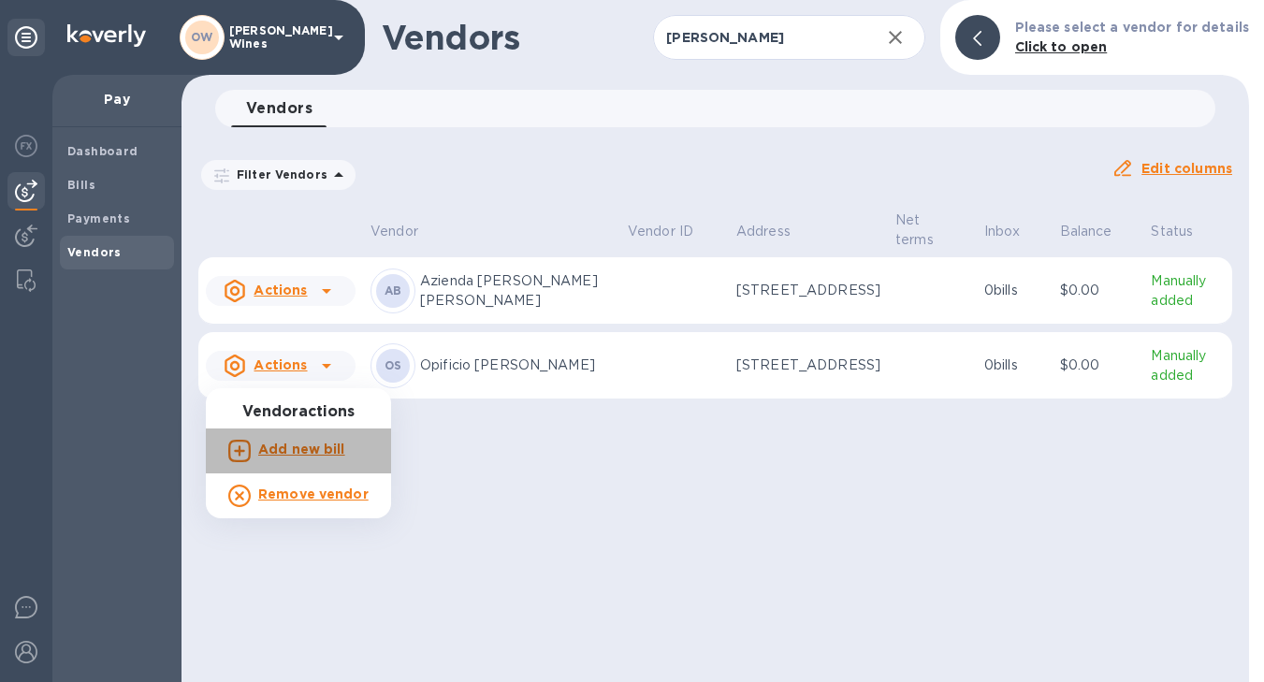
click at [304, 450] on b "Add new bill" at bounding box center [301, 449] width 87 height 15
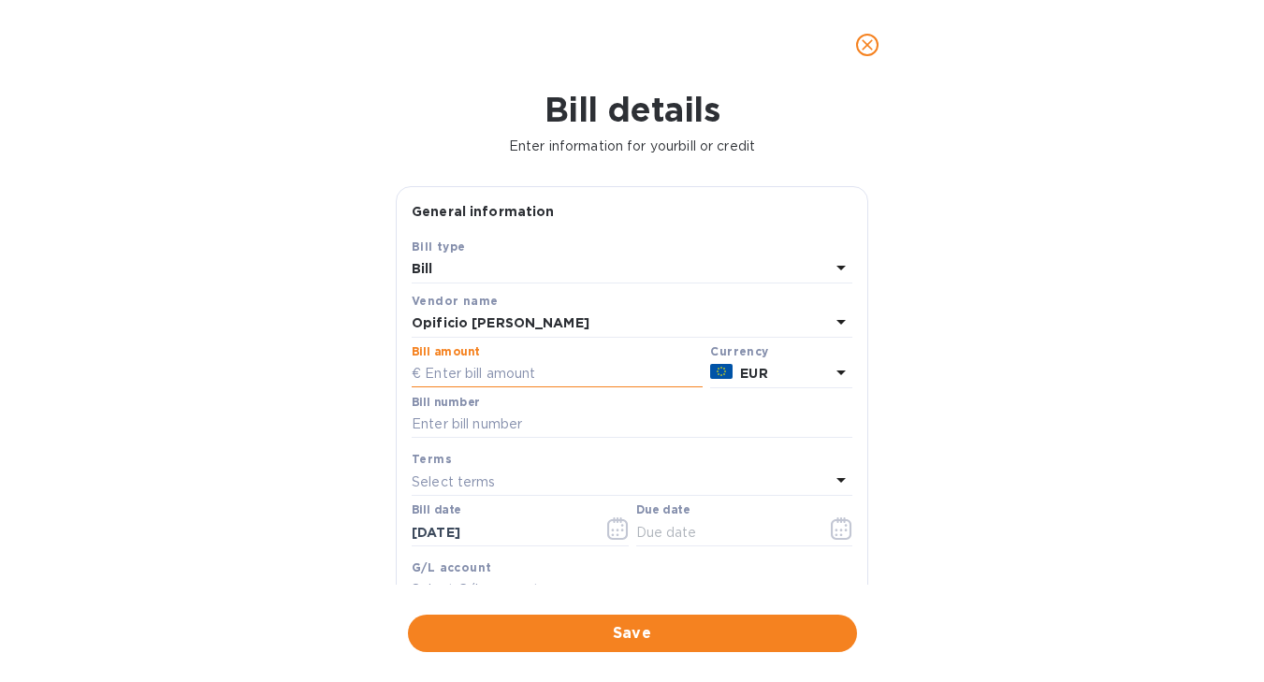
click at [562, 372] on input "text" at bounding box center [557, 374] width 291 height 28
type input "4,115.83"
click at [517, 419] on input "text" at bounding box center [632, 425] width 441 height 28
type input "011/D"
click at [533, 527] on input "[DATE]" at bounding box center [500, 532] width 177 height 28
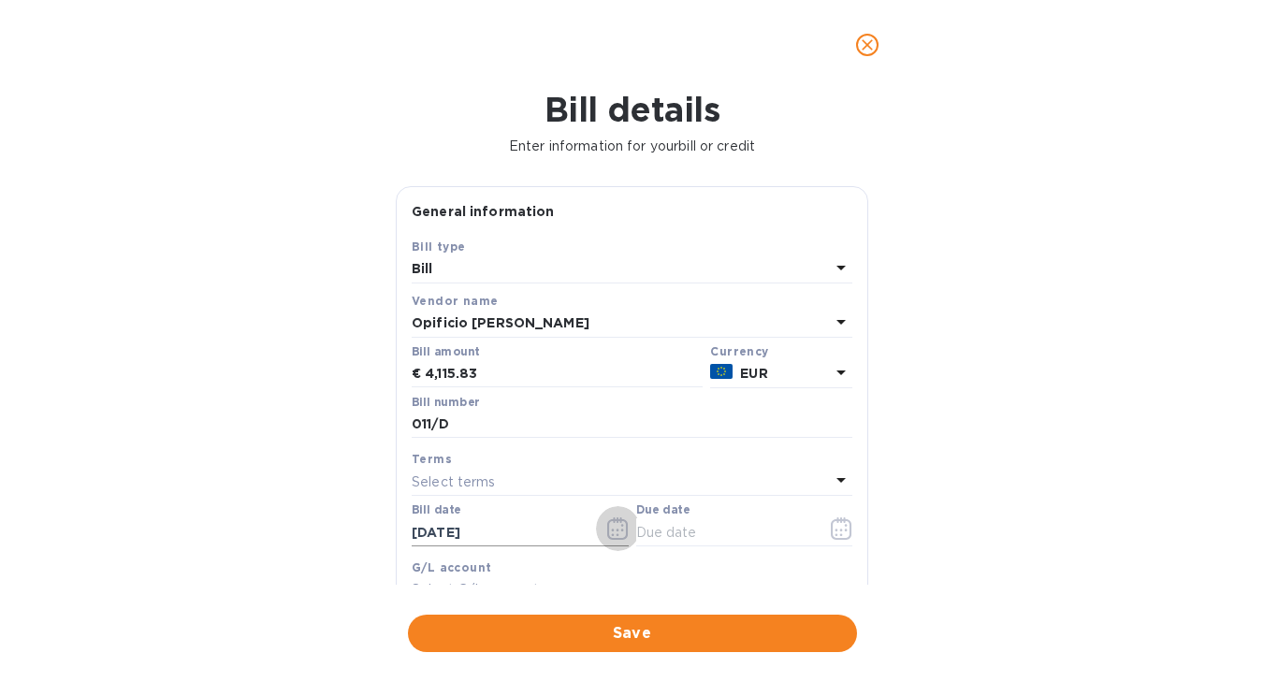
click at [612, 525] on icon "button" at bounding box center [618, 529] width 22 height 22
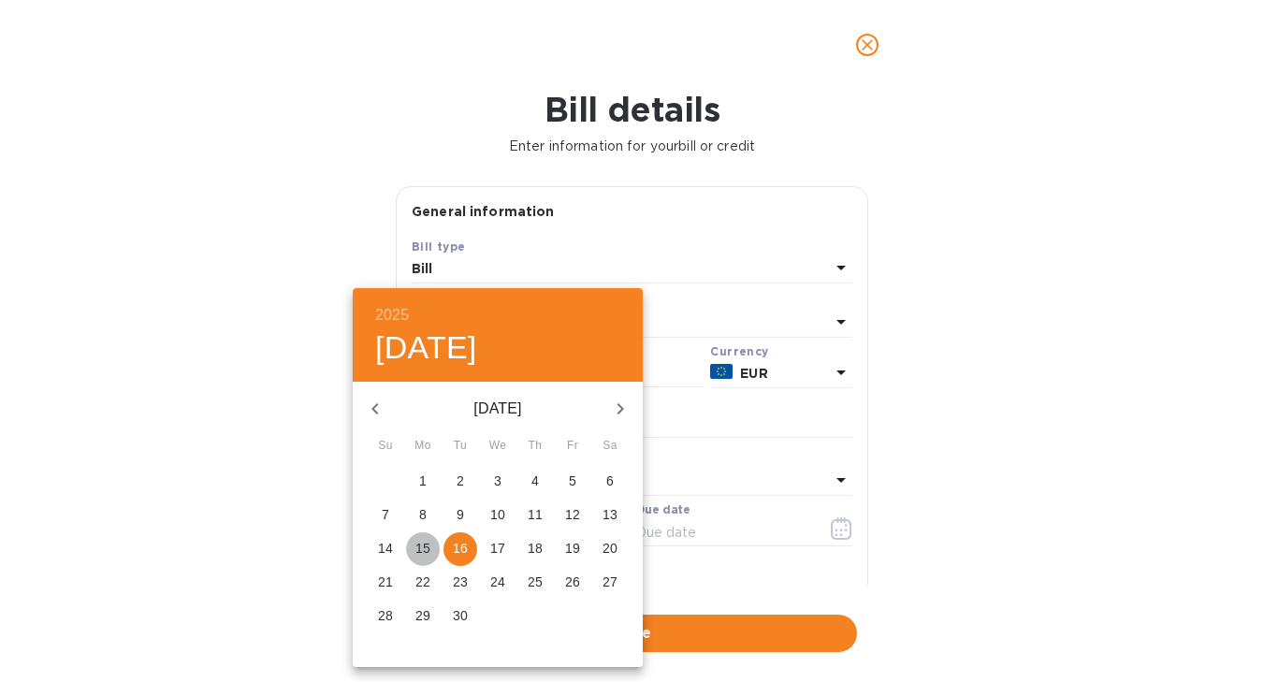
click at [418, 552] on p "15" at bounding box center [423, 548] width 15 height 19
type input "[DATE]"
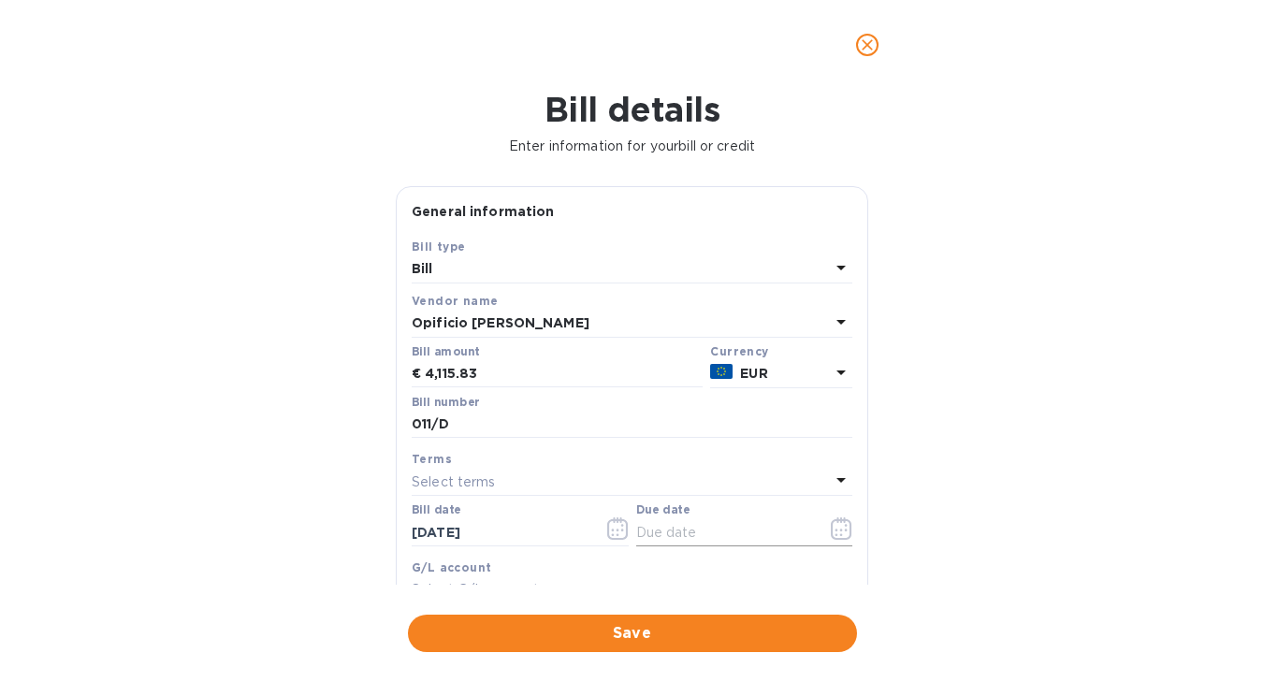
click at [845, 532] on icon "button" at bounding box center [846, 530] width 3 height 3
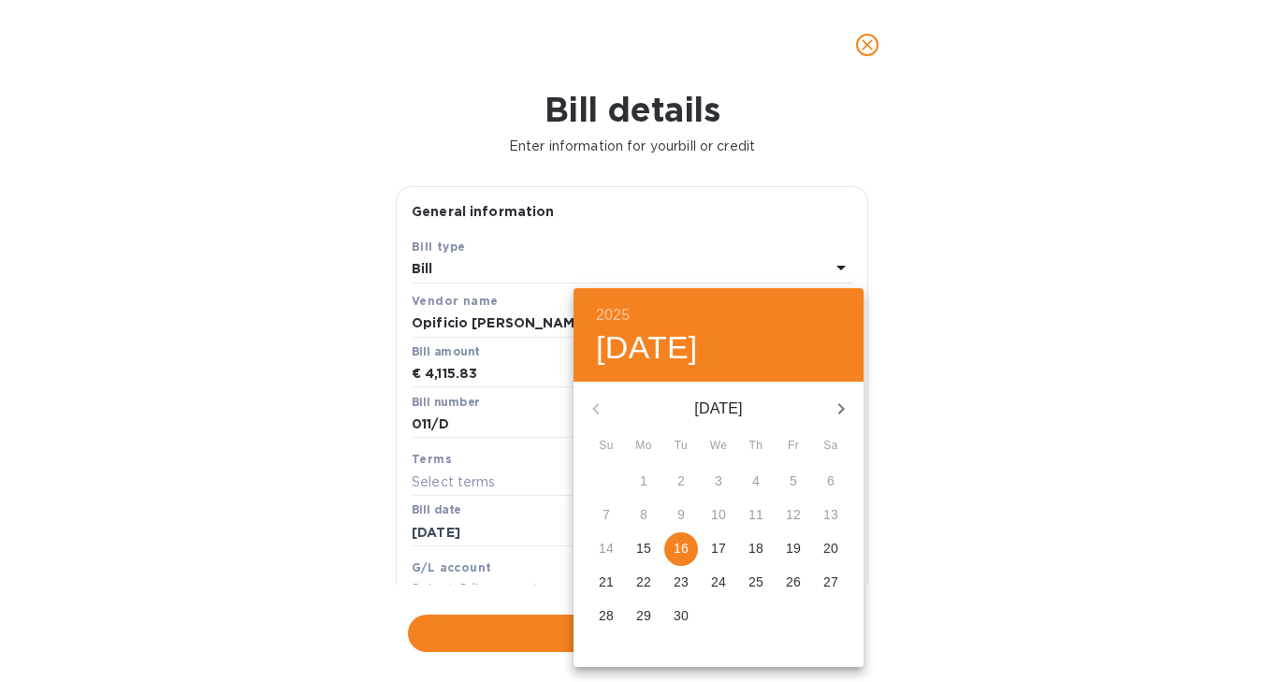
click at [797, 553] on p "19" at bounding box center [793, 548] width 15 height 19
type input "[DATE]"
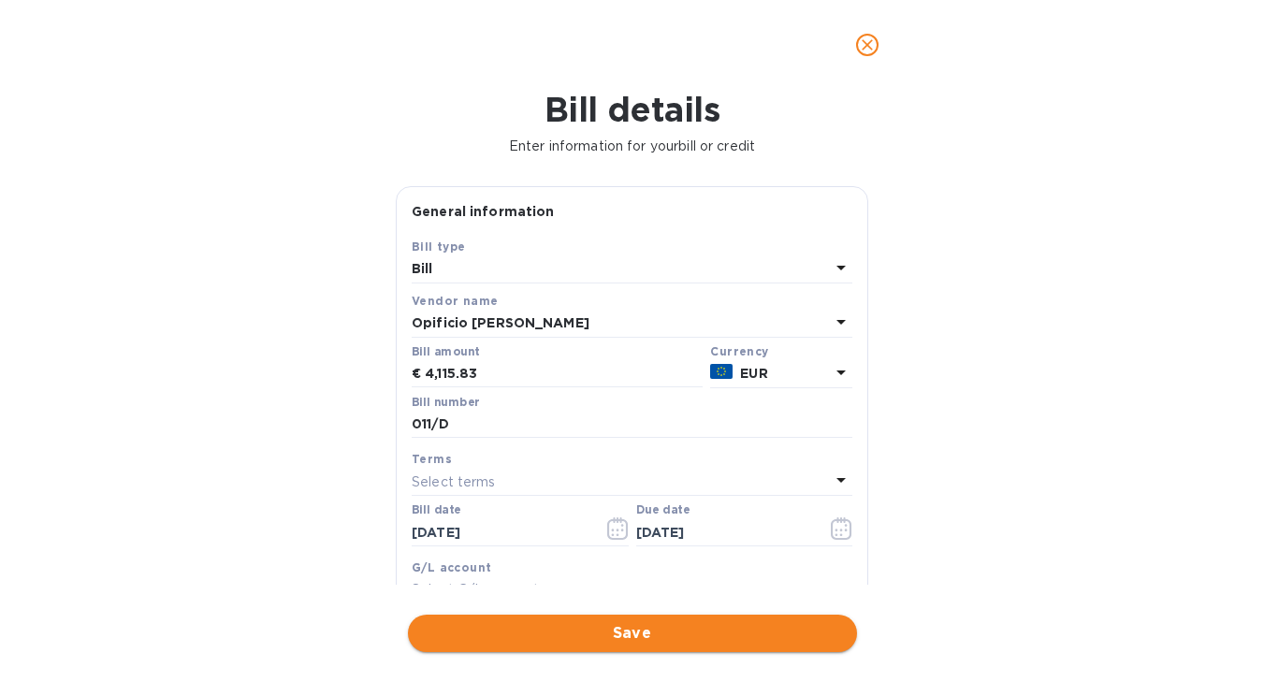
click at [662, 636] on span "Save" at bounding box center [632, 633] width 419 height 22
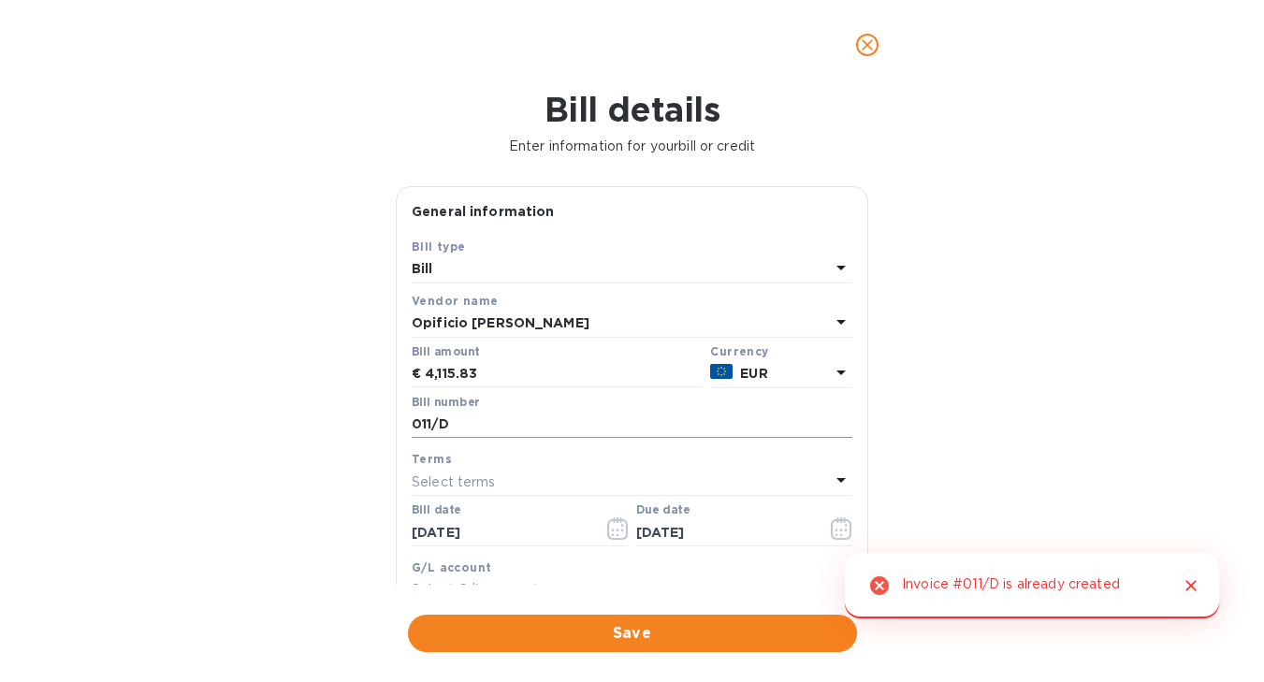
click at [492, 426] on input "011/D" at bounding box center [632, 425] width 441 height 28
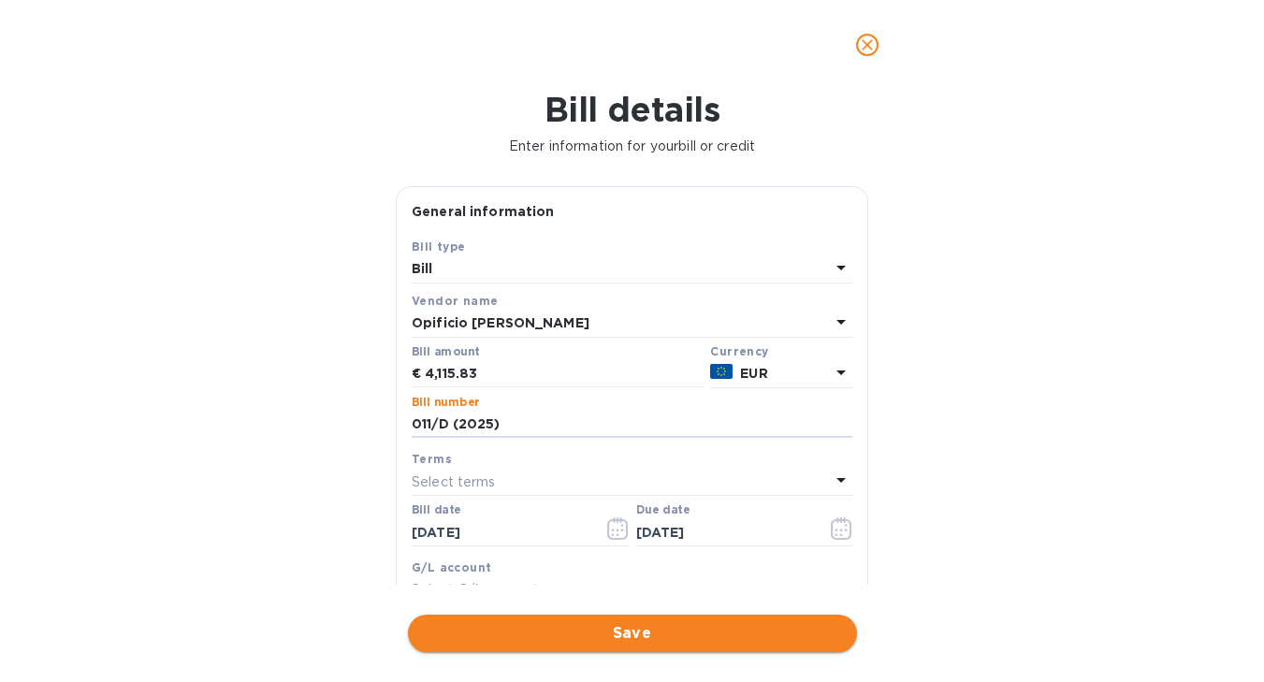
type input "011/D (2025)"
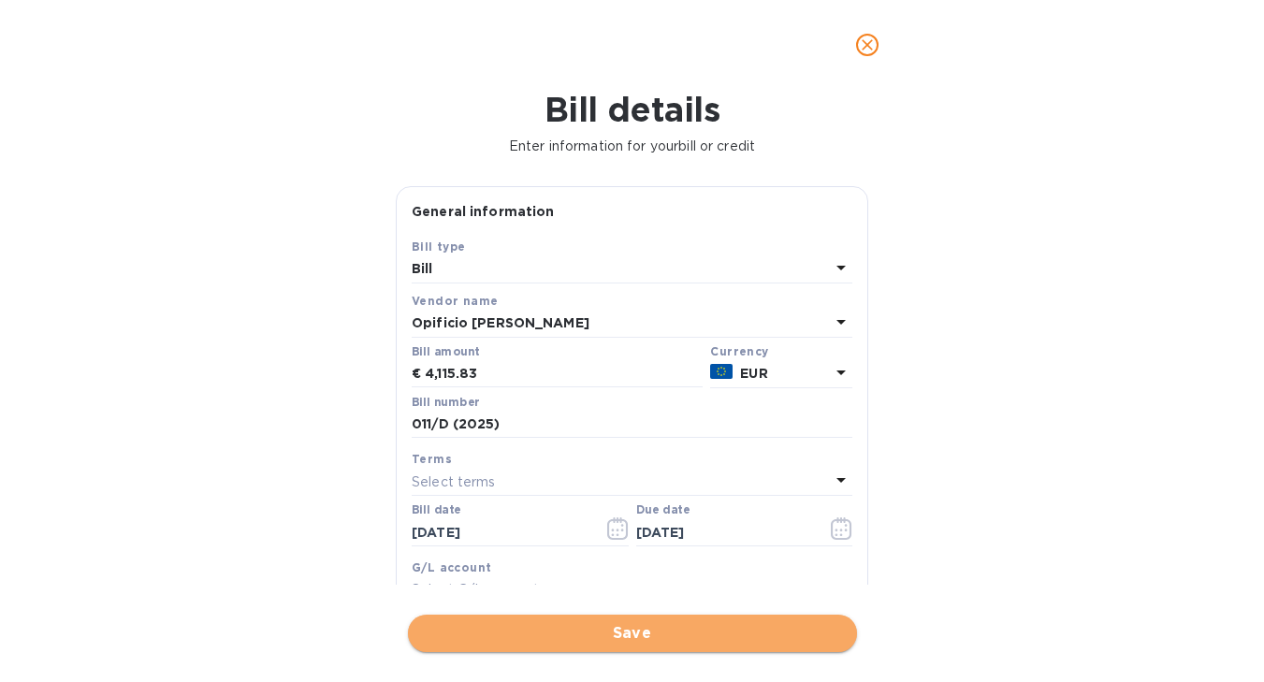
click at [536, 638] on span "Save" at bounding box center [632, 633] width 419 height 22
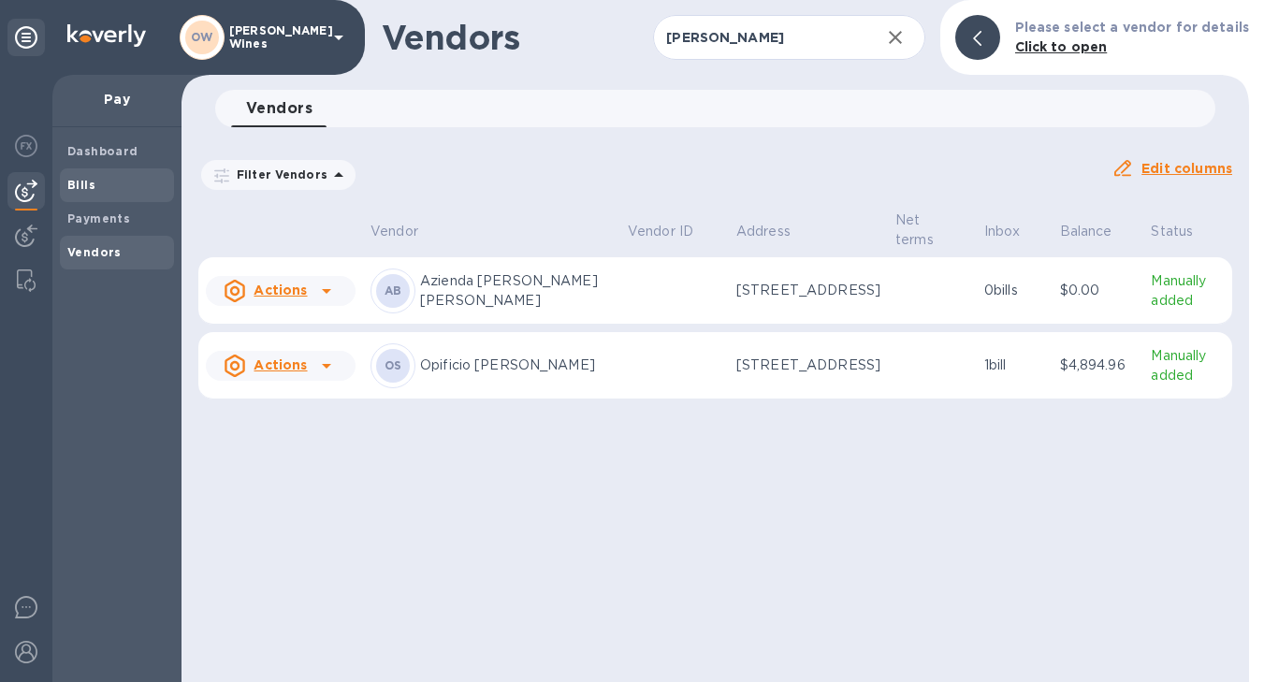
click at [80, 185] on b "Bills" at bounding box center [81, 185] width 28 height 14
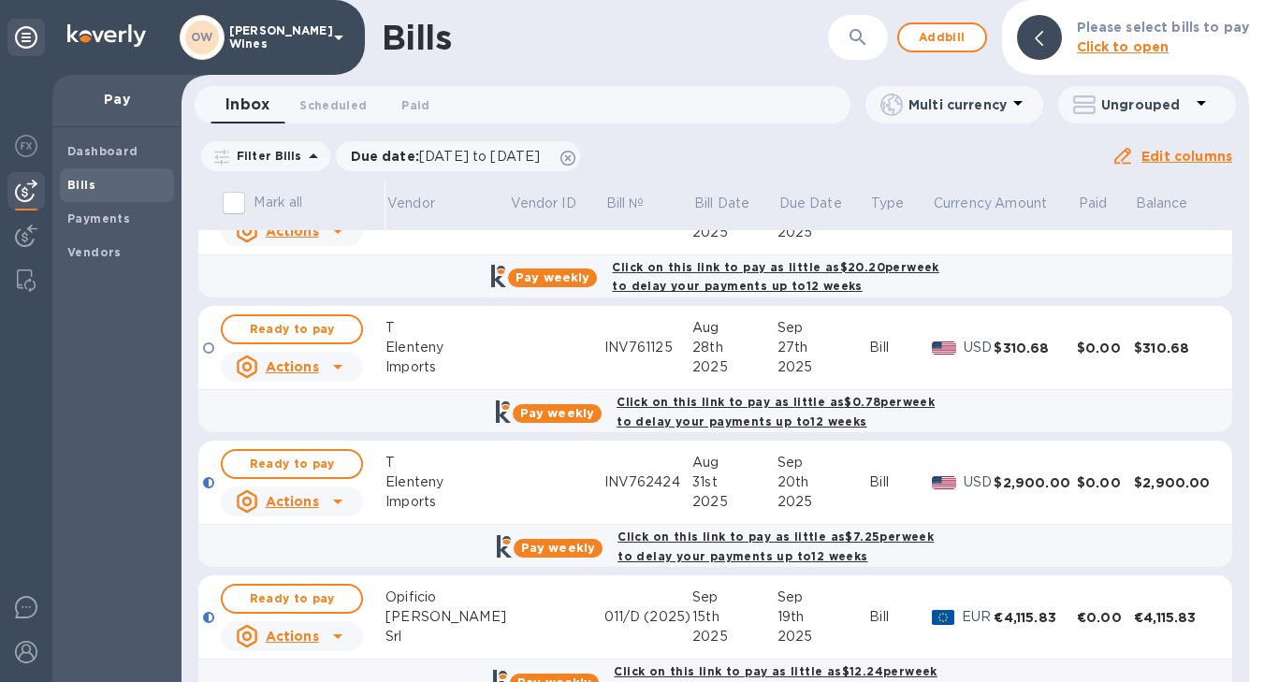
scroll to position [240, 0]
